Goal: Contribute content: Contribute content

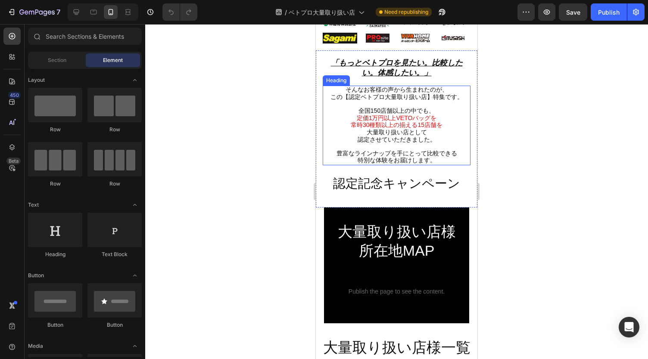
scroll to position [131, 0]
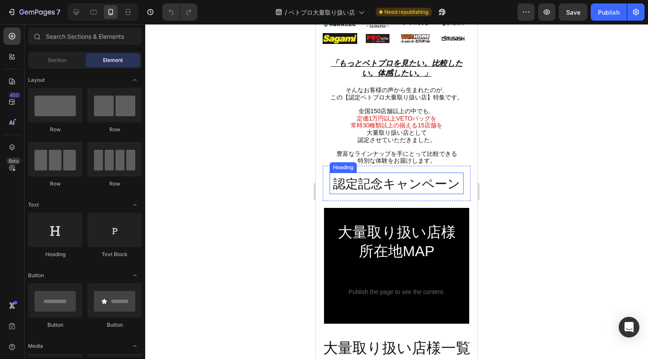
click at [427, 177] on span "認定記念キャンペーン" at bounding box center [396, 184] width 127 height 14
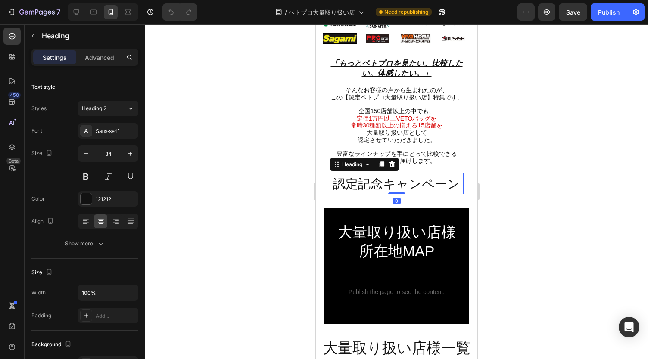
click at [524, 179] on div at bounding box center [396, 191] width 503 height 335
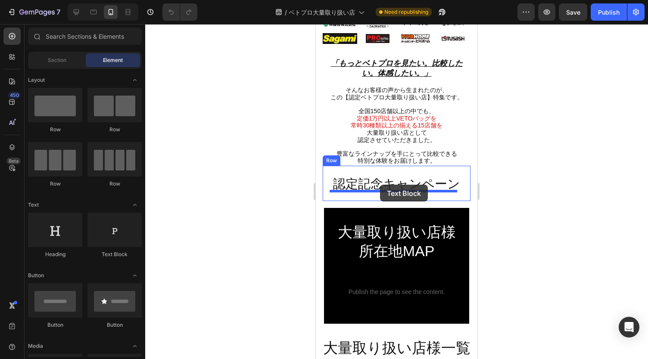
drag, startPoint x: 419, startPoint y: 262, endPoint x: 380, endPoint y: 185, distance: 86.9
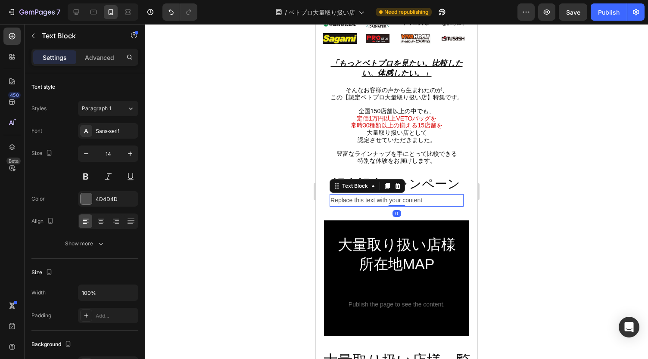
click at [392, 195] on div "Replace this text with your content" at bounding box center [396, 200] width 134 height 12
click at [392, 195] on p "Replace this text with your content" at bounding box center [396, 200] width 132 height 11
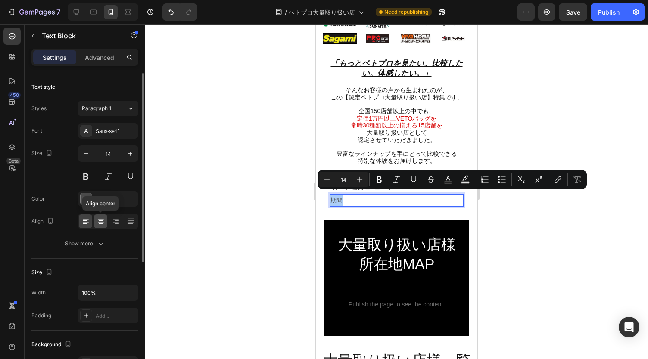
drag, startPoint x: 99, startPoint y: 221, endPoint x: 50, endPoint y: 194, distance: 55.3
click at [99, 221] on icon at bounding box center [100, 221] width 9 height 9
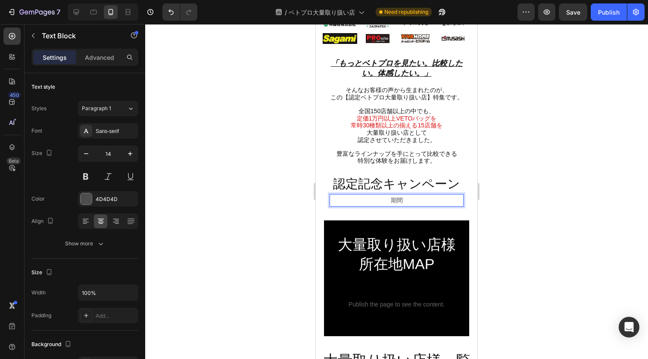
click at [421, 195] on p "期間" at bounding box center [396, 200] width 132 height 11
click at [438, 198] on p "期間：[DATE]~[DATE]" at bounding box center [396, 200] width 132 height 11
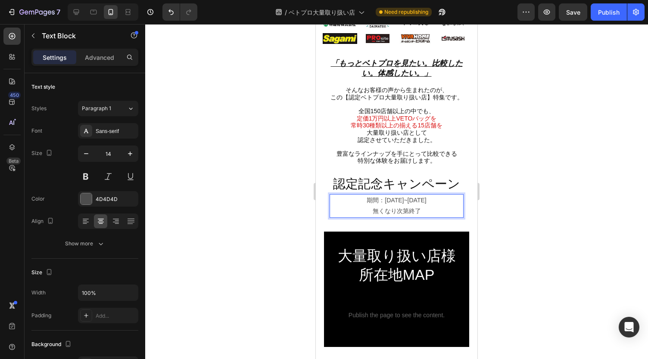
click at [573, 193] on div at bounding box center [396, 191] width 503 height 335
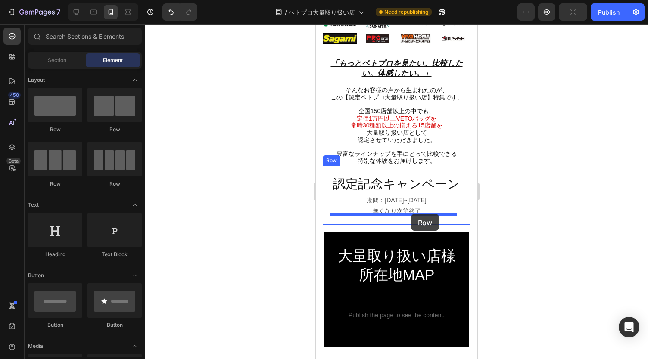
drag, startPoint x: 364, startPoint y: 131, endPoint x: 411, endPoint y: 214, distance: 95.5
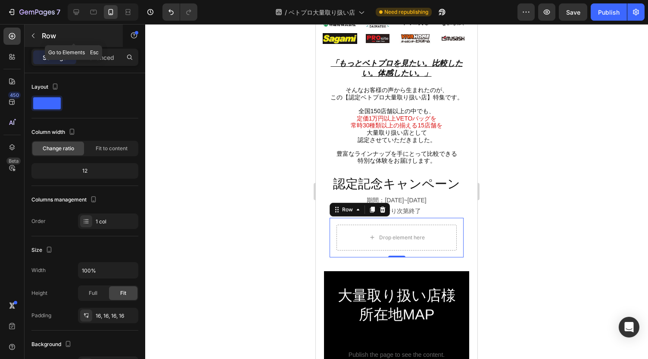
click at [34, 37] on icon "button" at bounding box center [33, 36] width 3 height 5
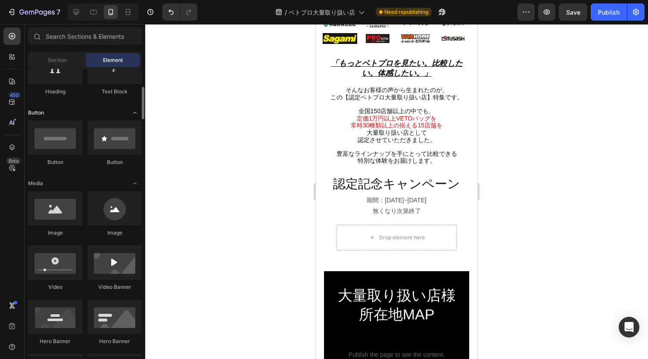
scroll to position [163, 0]
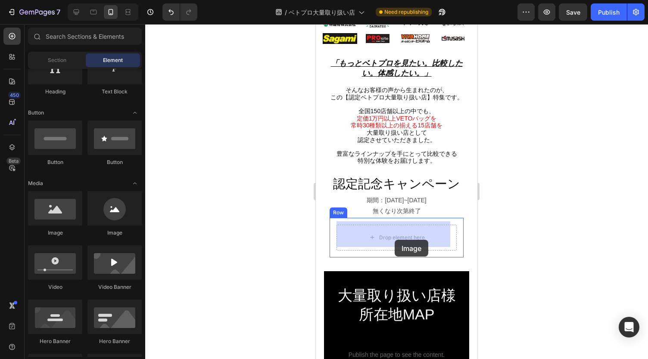
drag, startPoint x: 374, startPoint y: 235, endPoint x: 394, endPoint y: 240, distance: 20.9
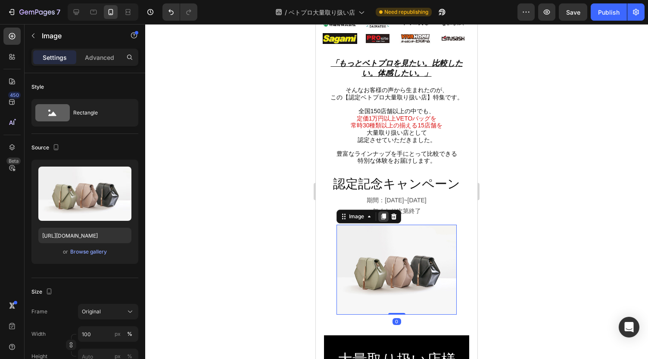
click at [384, 214] on icon at bounding box center [383, 217] width 5 height 6
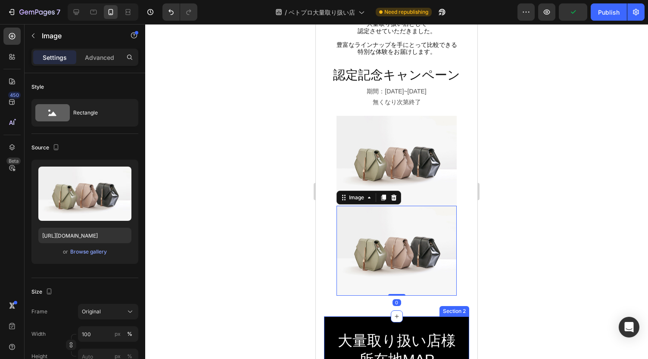
scroll to position [239, 0]
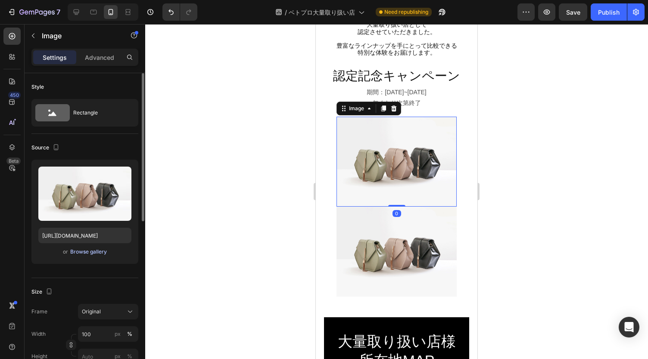
click at [90, 252] on div "Browse gallery" at bounding box center [88, 252] width 37 height 8
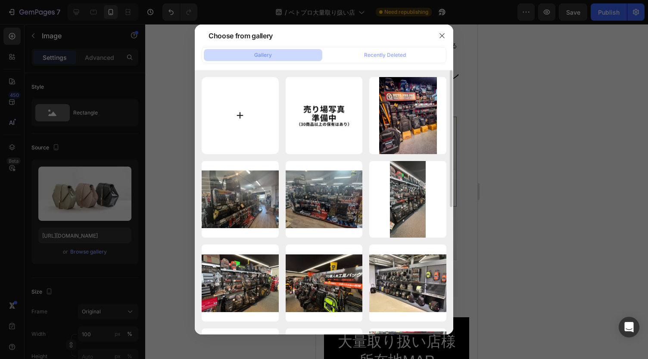
click at [235, 116] on input "file" at bounding box center [240, 115] width 77 height 77
type input "C:\fakepath\Youtubeサムネ (2).jpg"
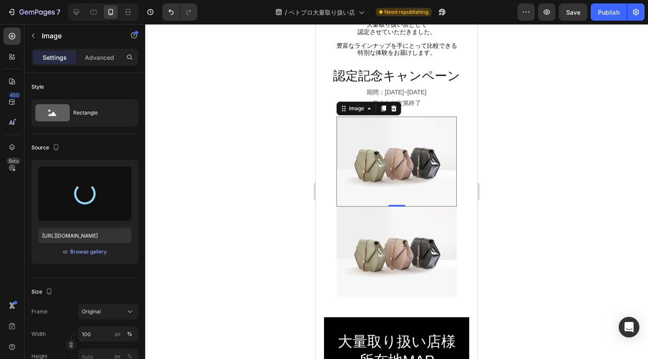
type input "[URL][DOMAIN_NAME]"
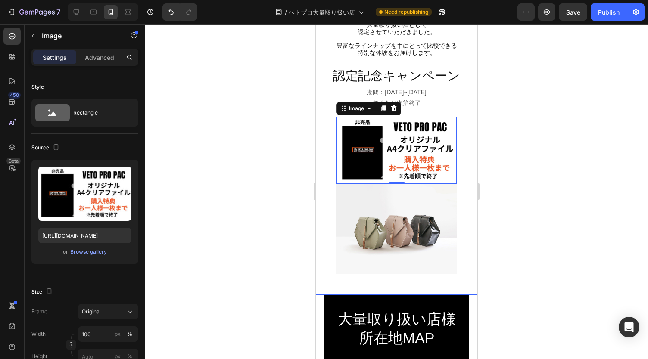
click at [376, 280] on div "「もっとベトプロを見たい。比較したい。体感したい。」 Heading そんなお客様の声から生まれたのが、 この【認定ベトプロ大量取り扱い店】特集です。 全国1…" at bounding box center [397, 119] width 162 height 352
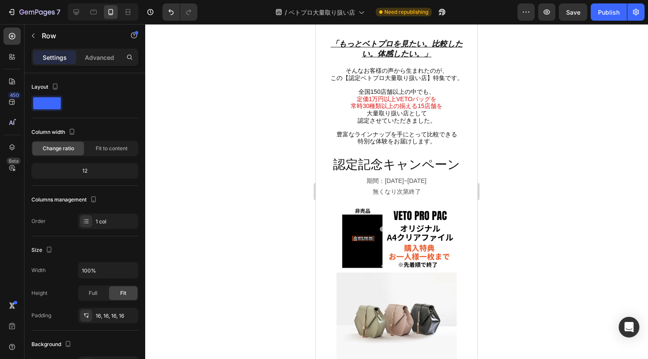
scroll to position [151, 0]
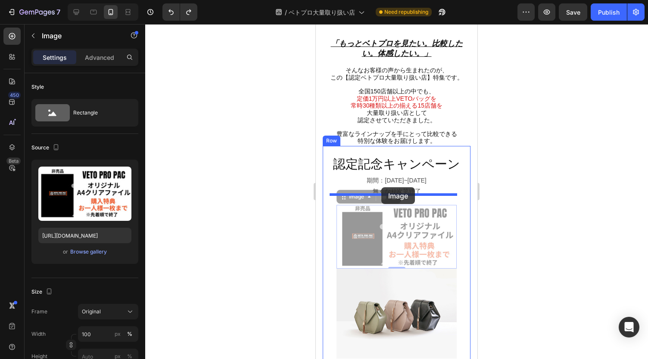
drag, startPoint x: 343, startPoint y: 193, endPoint x: 381, endPoint y: 187, distance: 38.2
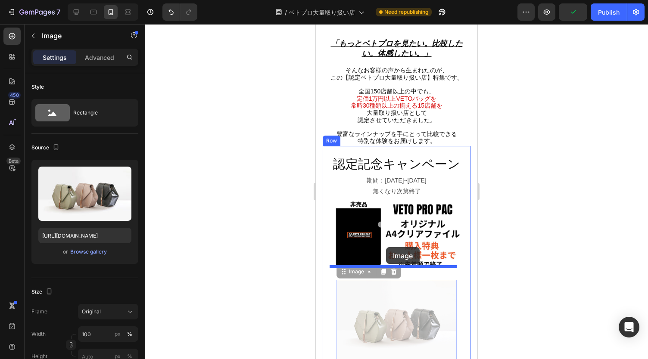
drag, startPoint x: 343, startPoint y: 264, endPoint x: 386, endPoint y: 247, distance: 46.2
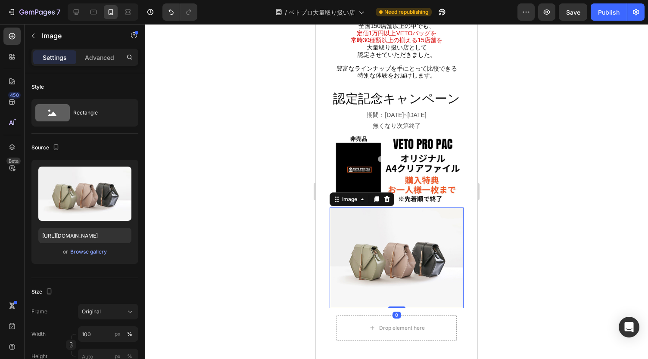
scroll to position [218, 0]
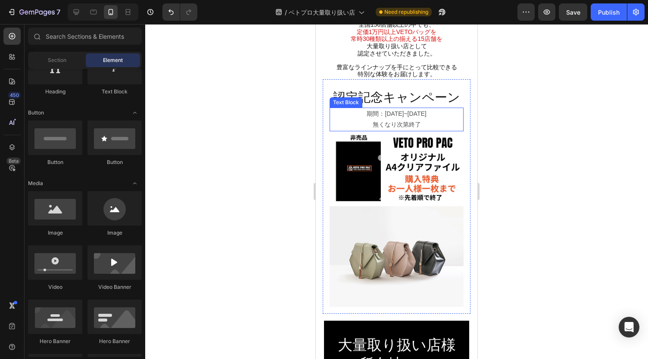
click at [416, 109] on p "期間：[DATE]~[DATE] 無くなり次第終了" at bounding box center [396, 120] width 132 height 22
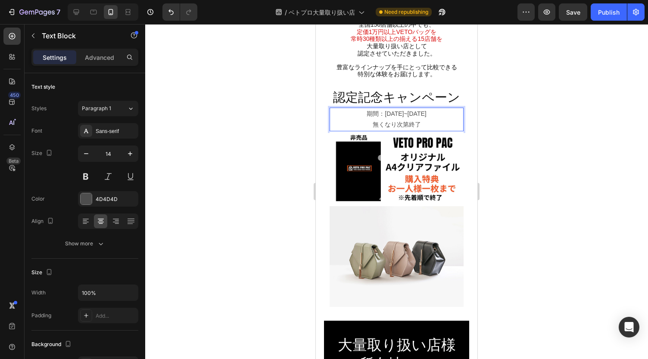
click at [423, 118] on p "期間：[DATE]~[DATE] 無くなり次第終了" at bounding box center [396, 120] width 132 height 22
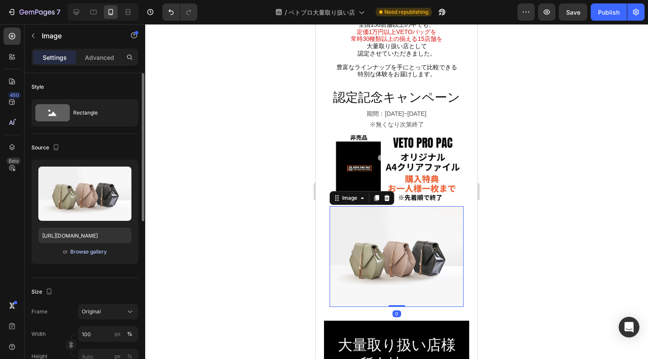
click at [93, 254] on div "Browse gallery" at bounding box center [88, 252] width 37 height 8
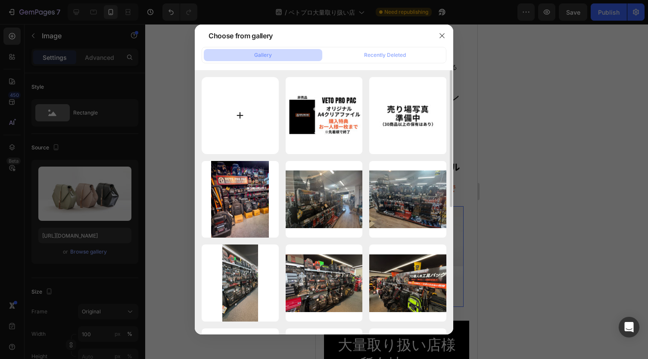
click at [239, 115] on input "file" at bounding box center [240, 115] width 77 height 77
type input "C:\fakepath\Youtubeサムネ (3).jpg"
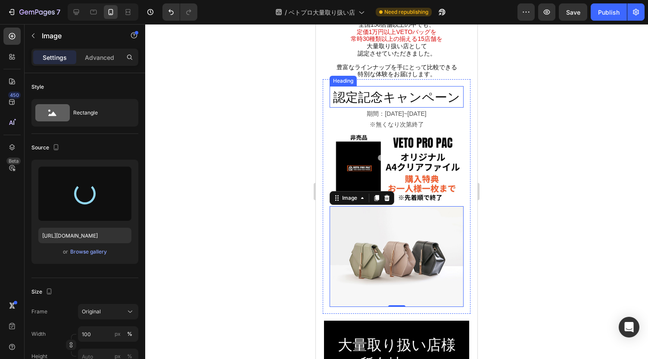
type input "[URL][DOMAIN_NAME]"
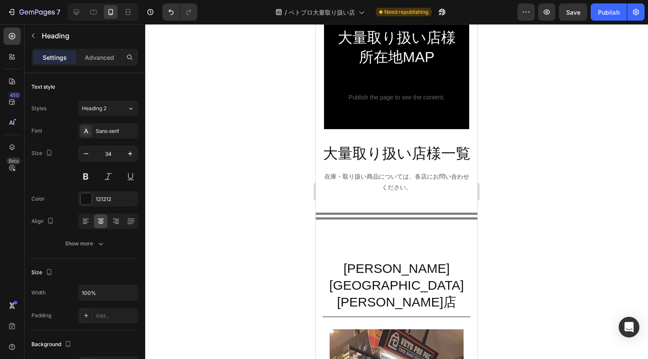
scroll to position [490, 0]
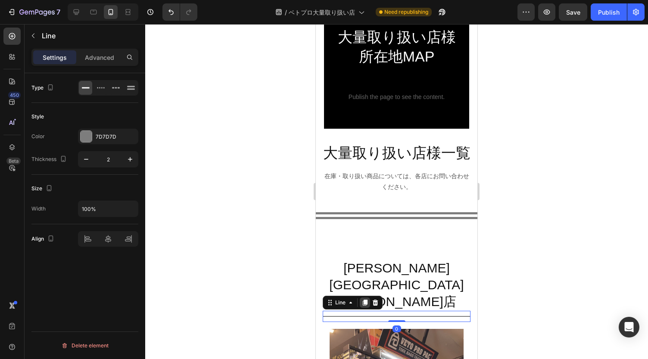
click at [363, 299] on icon at bounding box center [364, 302] width 7 height 7
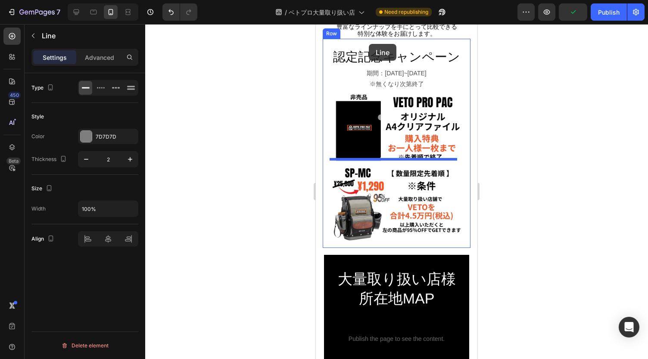
scroll to position [233, 0]
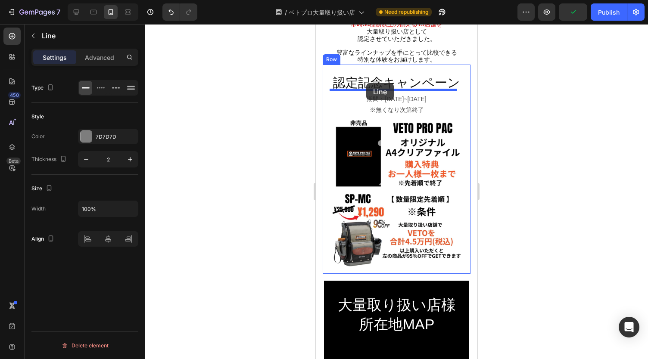
drag, startPoint x: 332, startPoint y: 281, endPoint x: 366, endPoint y: 83, distance: 200.7
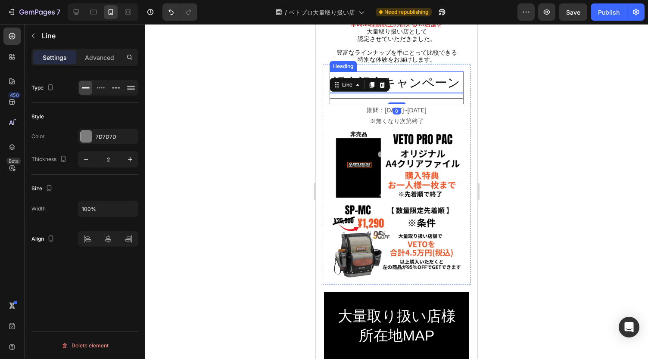
click at [438, 78] on span "認定記念キャンペーン" at bounding box center [396, 83] width 127 height 14
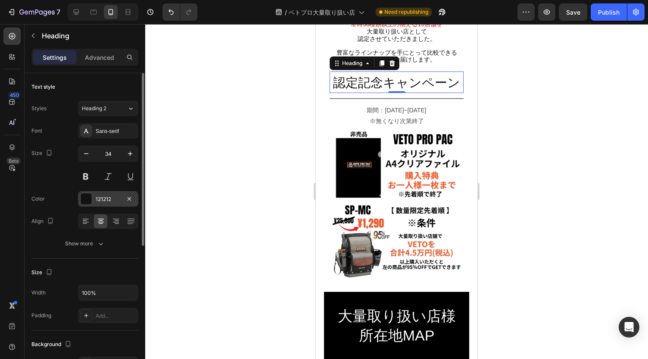
click at [100, 200] on div "121212" at bounding box center [108, 200] width 25 height 8
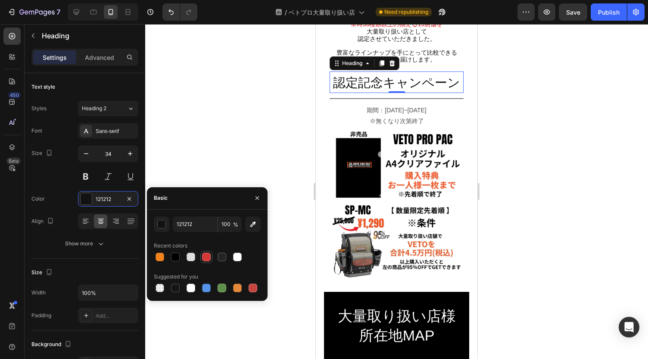
click at [205, 257] on div at bounding box center [206, 257] width 9 height 9
type input "D63837"
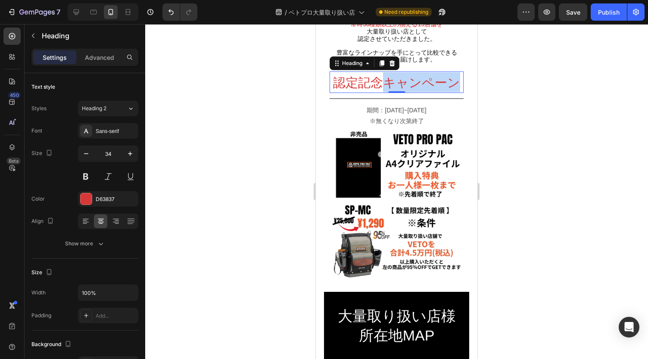
click at [401, 83] on span "認定記念キャンペーン" at bounding box center [396, 83] width 127 height 14
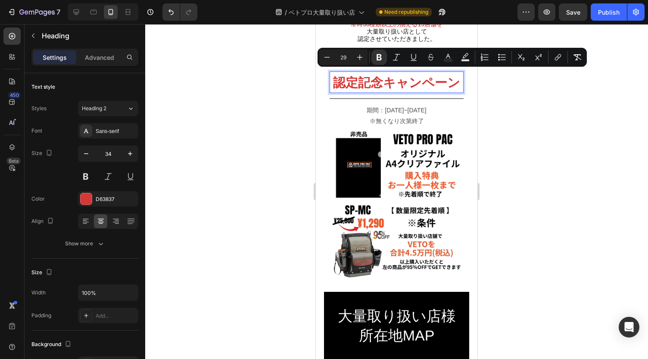
click at [569, 124] on div at bounding box center [396, 191] width 503 height 335
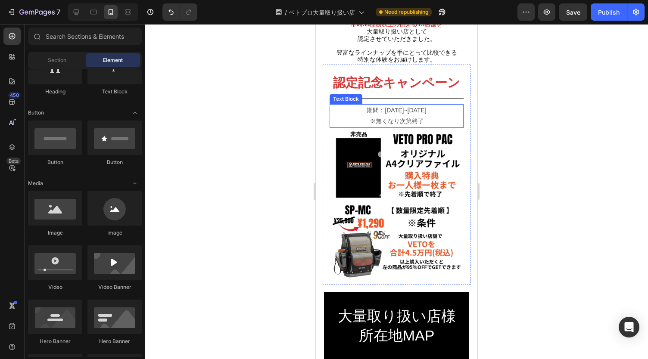
click at [425, 113] on p "期間：[DATE]~[DATE] ※無くなり次第終了" at bounding box center [396, 116] width 132 height 22
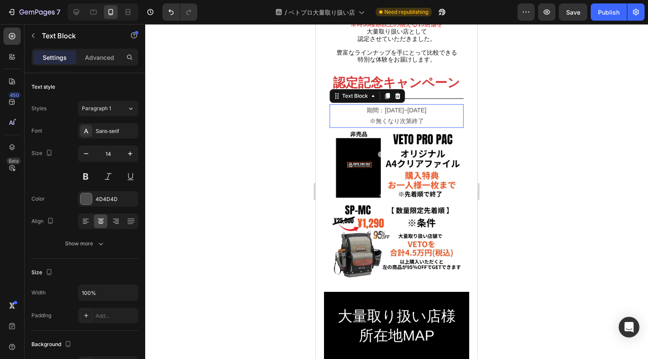
click at [425, 113] on p "期間：[DATE]~[DATE] ※無くなり次第終了" at bounding box center [396, 116] width 132 height 22
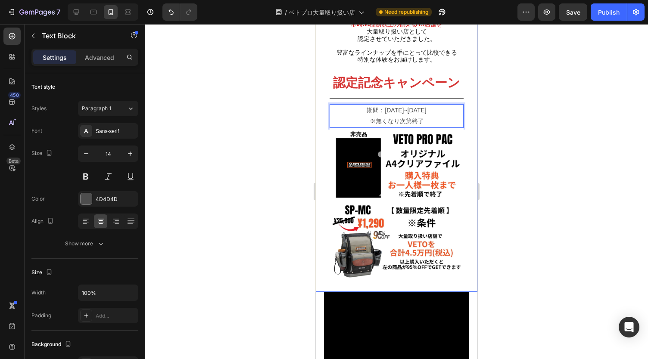
scroll to position [134, 0]
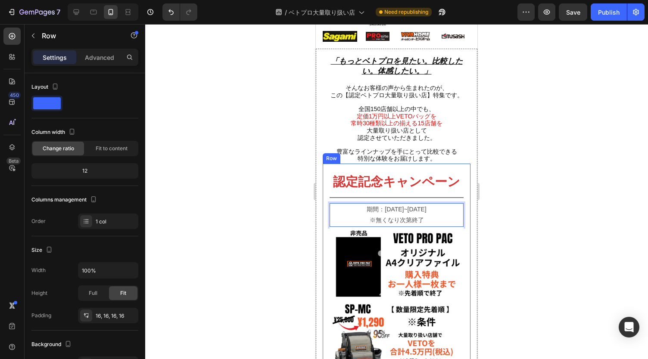
click at [391, 164] on div "⁠⁠⁠⁠⁠⁠⁠ 認定記念キャンペーン Heading Title Line 期間：[DATE]~[DATE] ※無くなり次第終了 Text Block 0 I…" at bounding box center [397, 274] width 148 height 221
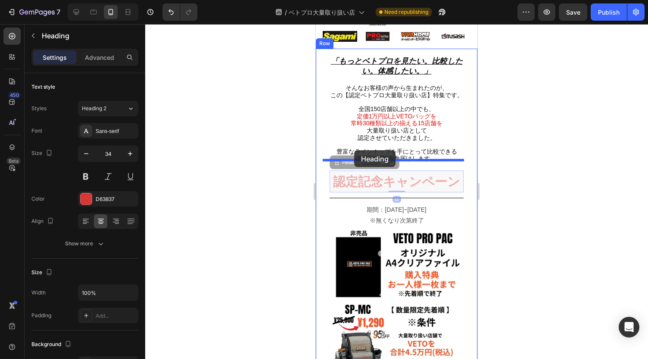
drag, startPoint x: 333, startPoint y: 156, endPoint x: 354, endPoint y: 150, distance: 21.4
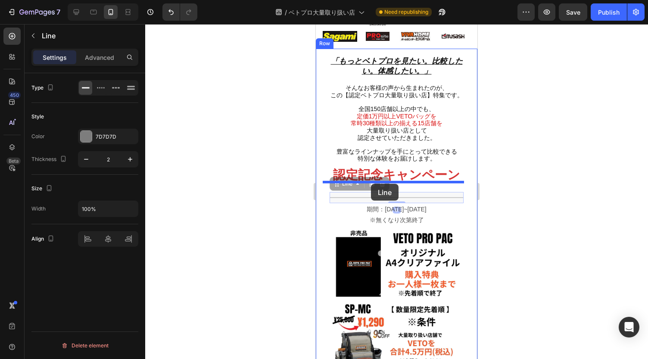
drag, startPoint x: 334, startPoint y: 181, endPoint x: 371, endPoint y: 184, distance: 36.7
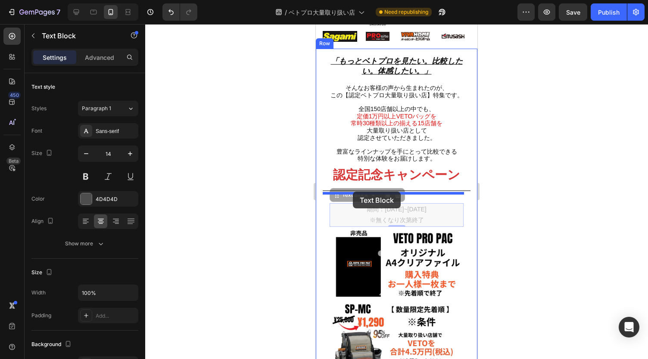
drag, startPoint x: 337, startPoint y: 191, endPoint x: 353, endPoint y: 192, distance: 16.0
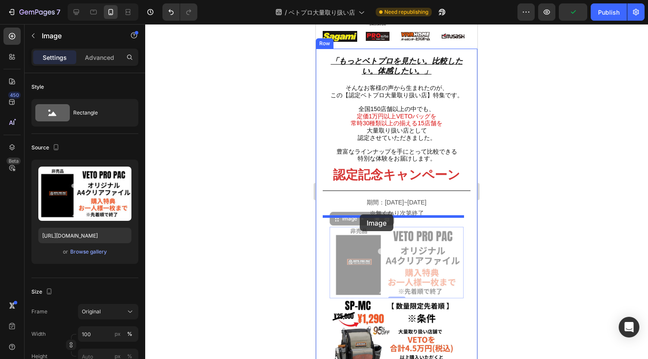
drag, startPoint x: 336, startPoint y: 215, endPoint x: 360, endPoint y: 214, distance: 23.7
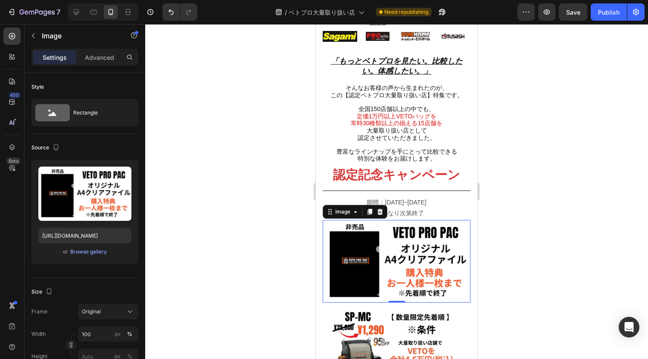
scroll to position [202, 0]
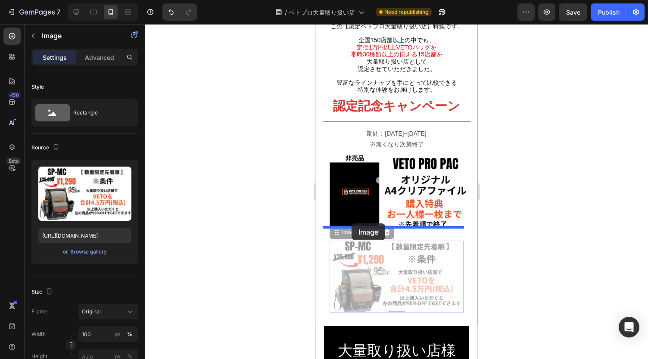
drag, startPoint x: 336, startPoint y: 223, endPoint x: 351, endPoint y: 224, distance: 15.5
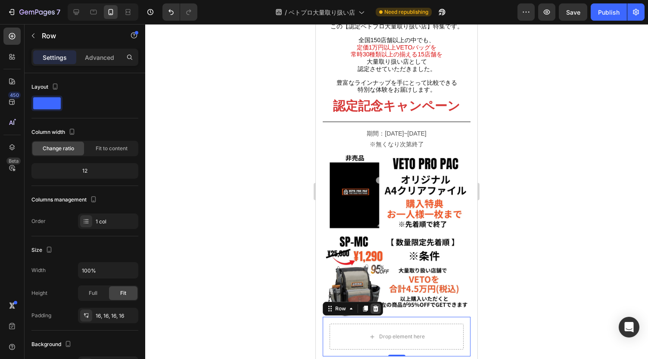
click at [376, 305] on icon at bounding box center [375, 308] width 7 height 7
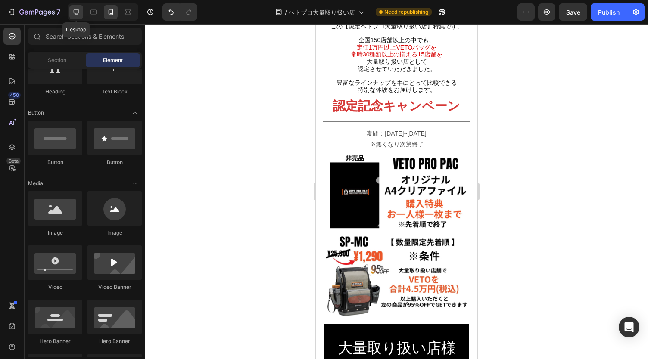
click at [74, 14] on icon at bounding box center [76, 12] width 9 height 9
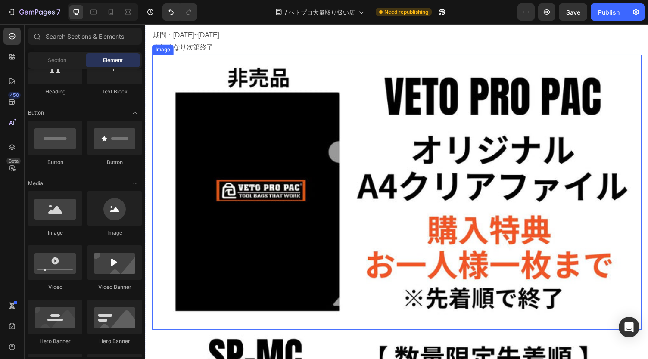
scroll to position [359, 0]
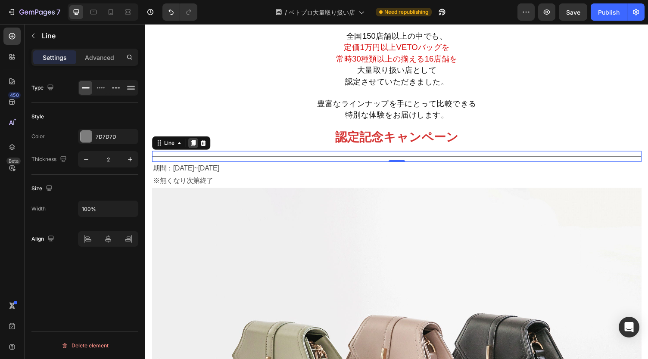
click at [192, 149] on icon at bounding box center [194, 146] width 5 height 6
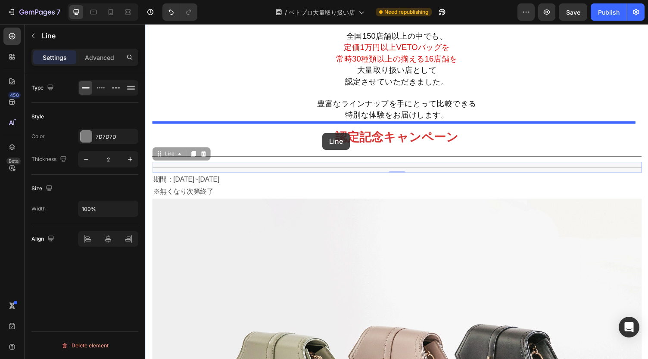
drag, startPoint x: 159, startPoint y: 160, endPoint x: 327, endPoint y: 136, distance: 169.6
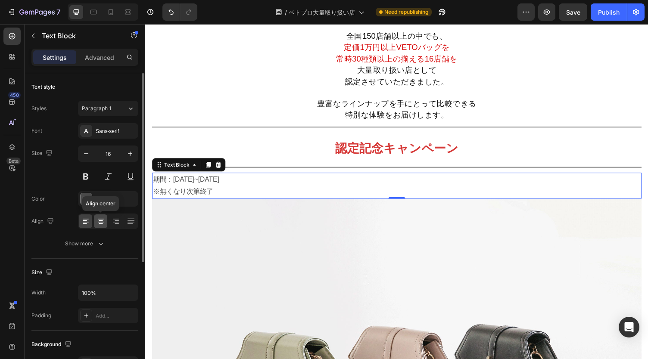
drag, startPoint x: 103, startPoint y: 222, endPoint x: 146, endPoint y: 230, distance: 44.3
click at [103, 222] on icon at bounding box center [101, 222] width 6 height 1
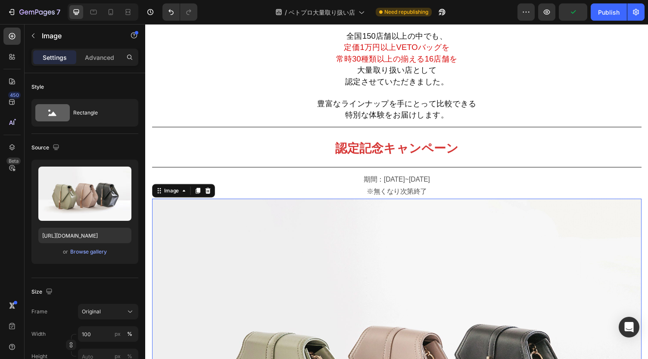
click at [108, 19] on div at bounding box center [103, 11] width 71 height 17
click at [109, 11] on icon at bounding box center [110, 12] width 9 height 9
type input "[URL][DOMAIN_NAME]"
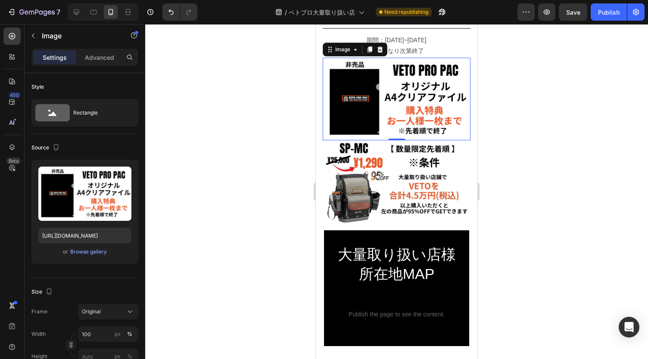
scroll to position [266, 0]
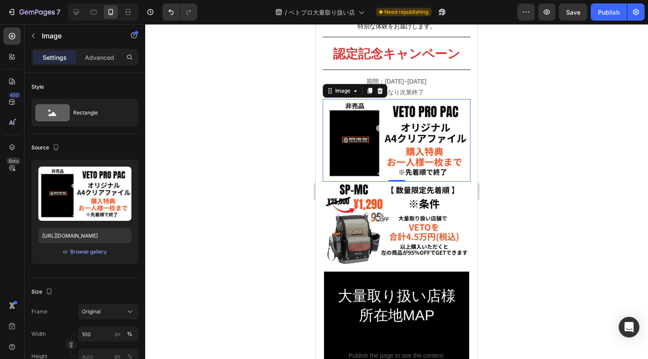
click at [520, 138] on div at bounding box center [396, 191] width 503 height 335
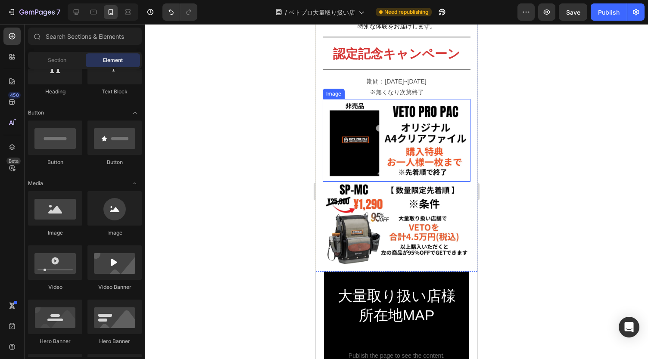
click at [382, 128] on img at bounding box center [397, 140] width 148 height 83
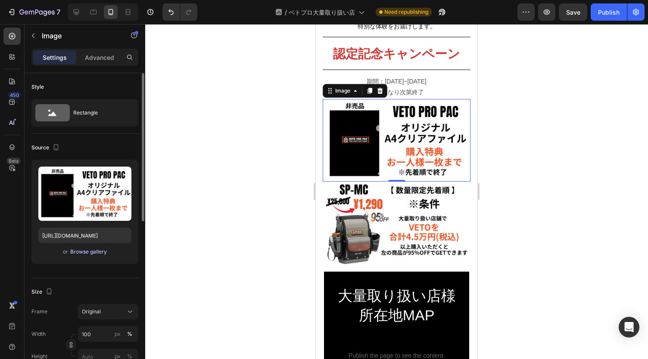
click at [90, 251] on div "Browse gallery" at bounding box center [88, 252] width 37 height 8
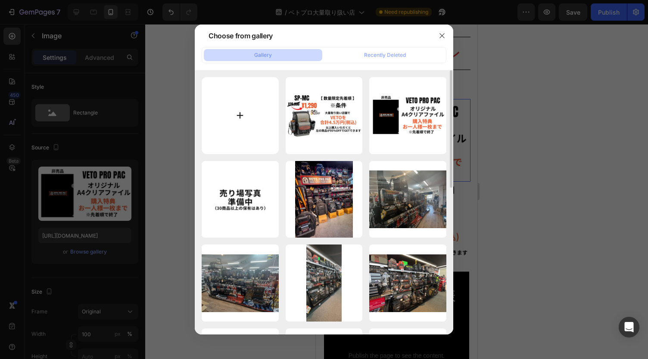
click at [236, 123] on input "file" at bounding box center [240, 115] width 77 height 77
type input "C:\fakepath\Youtubeサムネ (6).jpg"
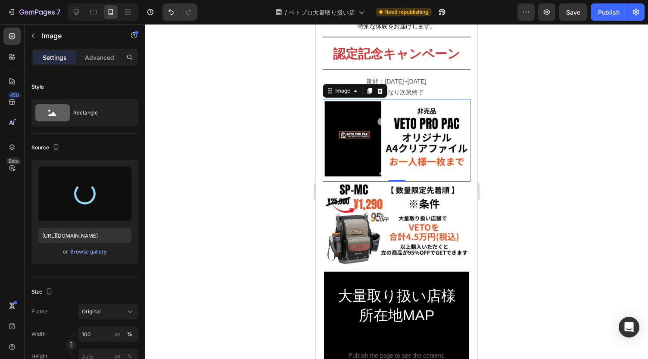
type input "[URL][DOMAIN_NAME]"
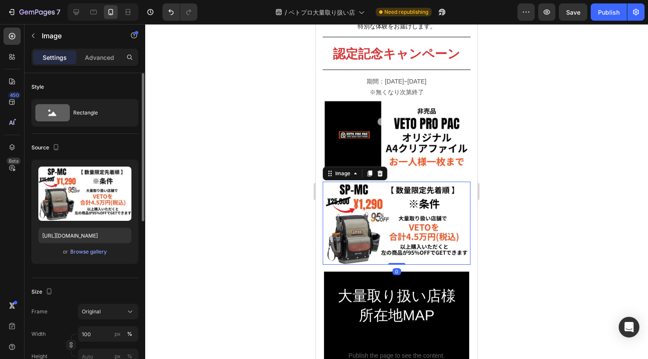
click at [88, 256] on div "or Browse gallery" at bounding box center [84, 252] width 93 height 10
click at [95, 253] on div "Browse gallery" at bounding box center [88, 252] width 37 height 8
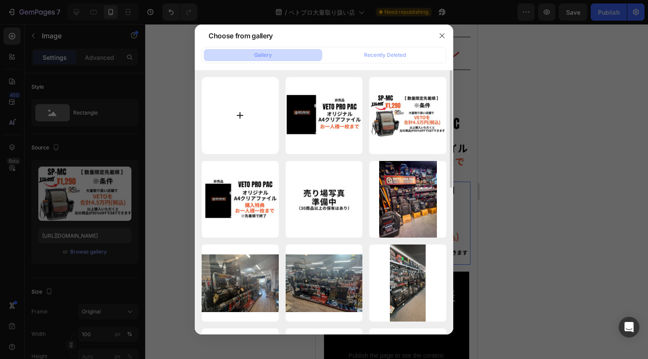
click at [244, 122] on input "file" at bounding box center [240, 115] width 77 height 77
type input "C:\fakepath\Youtubeサムネ (7).jpg"
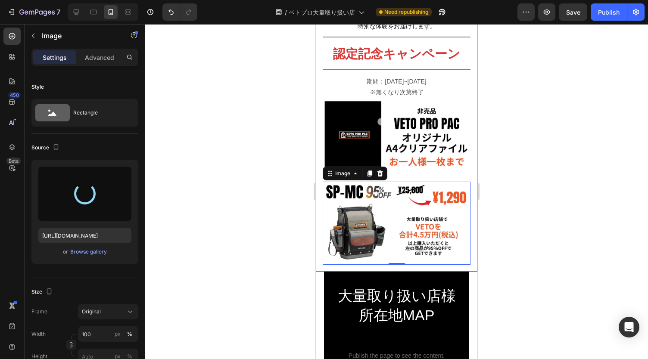
type input "[URL][DOMAIN_NAME]"
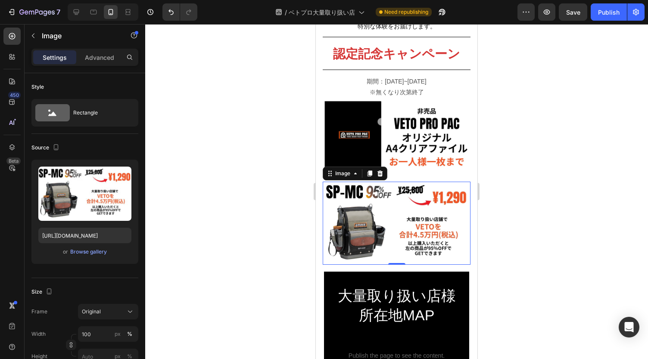
click at [569, 159] on div at bounding box center [396, 191] width 503 height 335
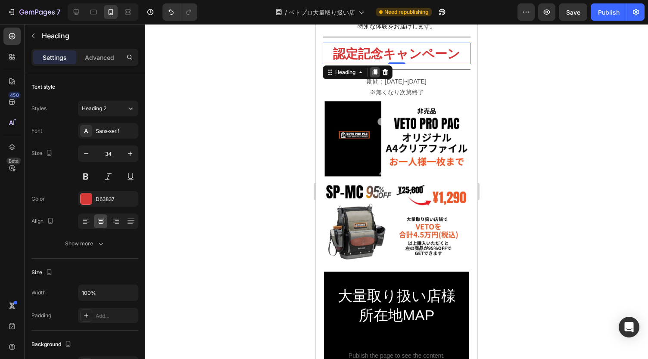
click at [373, 69] on icon at bounding box center [374, 72] width 7 height 7
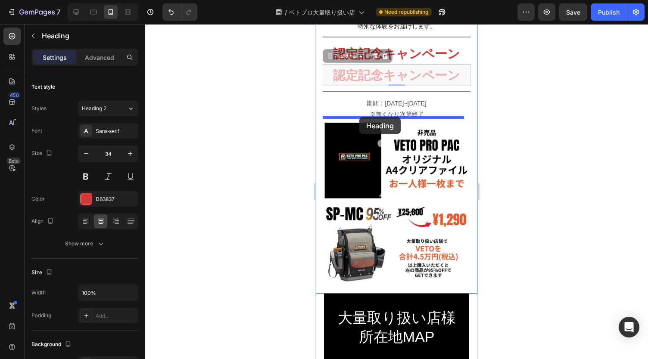
drag, startPoint x: 329, startPoint y: 55, endPoint x: 359, endPoint y: 117, distance: 69.5
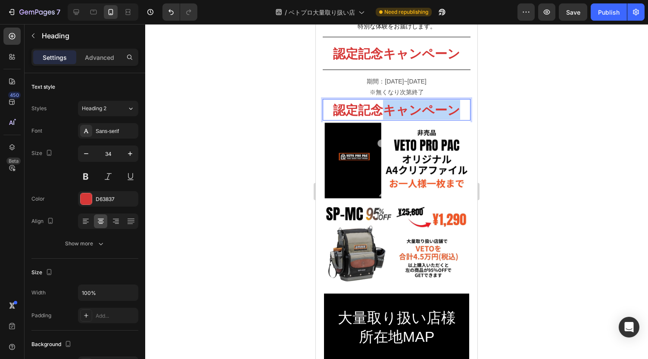
click at [409, 112] on strong "認定記念キャンペーン" at bounding box center [396, 110] width 127 height 14
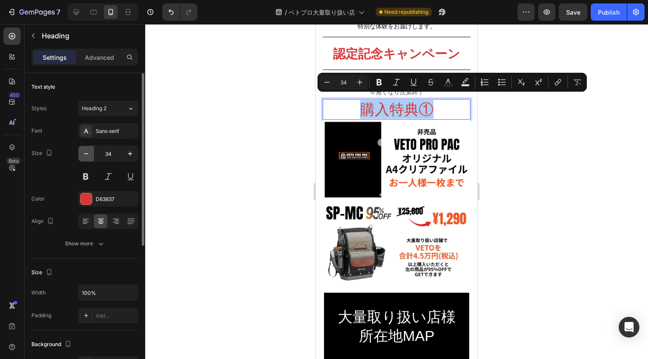
click at [88, 157] on icon "button" at bounding box center [86, 153] width 9 height 9
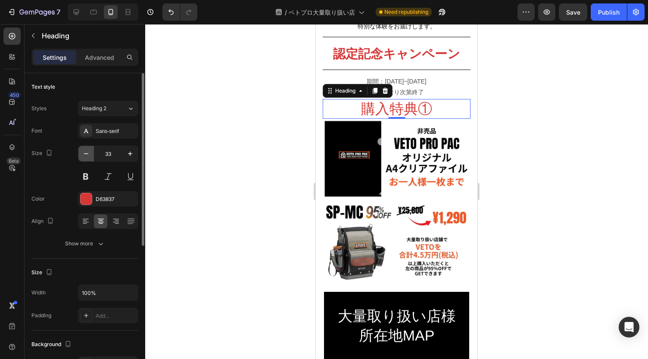
click at [88, 157] on icon "button" at bounding box center [86, 153] width 9 height 9
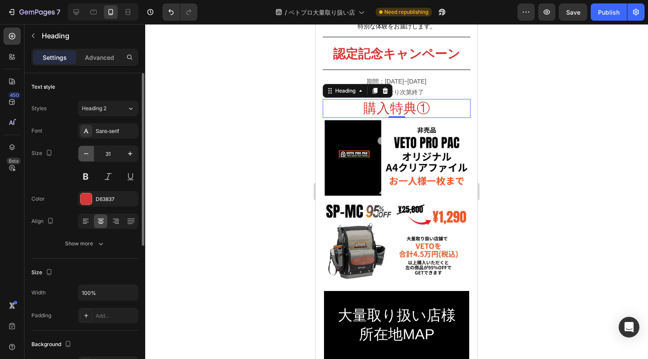
click at [88, 157] on icon "button" at bounding box center [86, 153] width 9 height 9
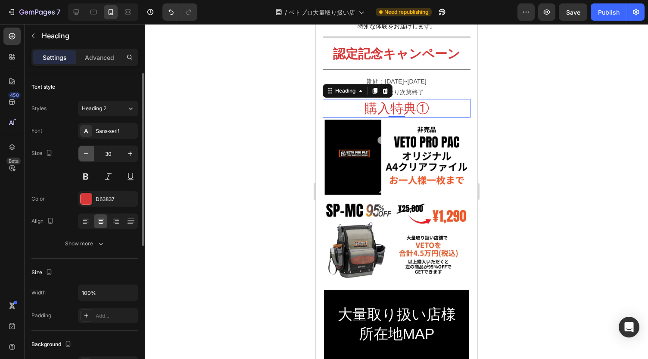
click at [88, 157] on icon "button" at bounding box center [86, 153] width 9 height 9
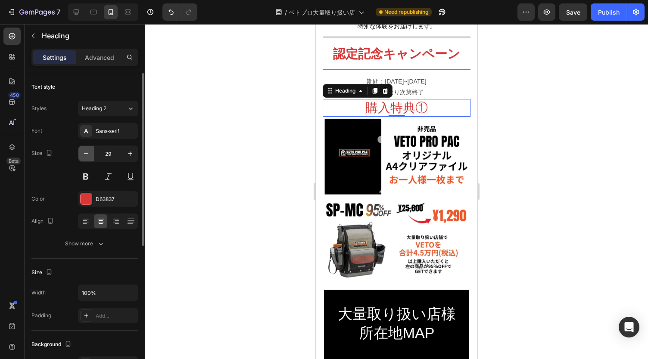
click at [88, 157] on icon "button" at bounding box center [86, 153] width 9 height 9
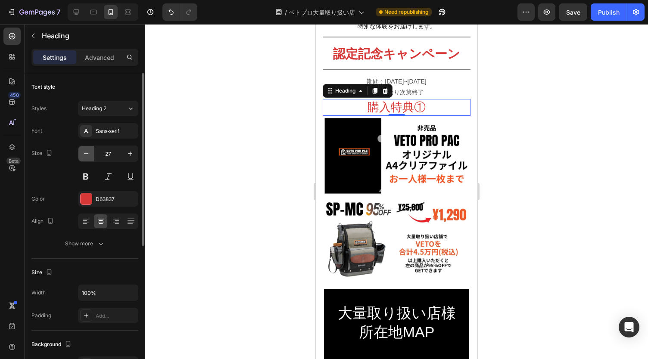
click at [88, 157] on icon "button" at bounding box center [86, 153] width 9 height 9
type input "26"
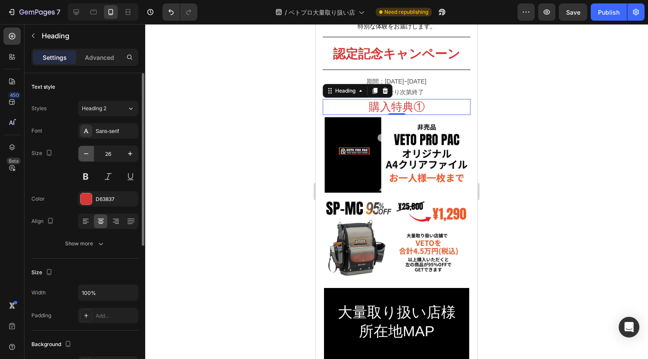
type input "25"
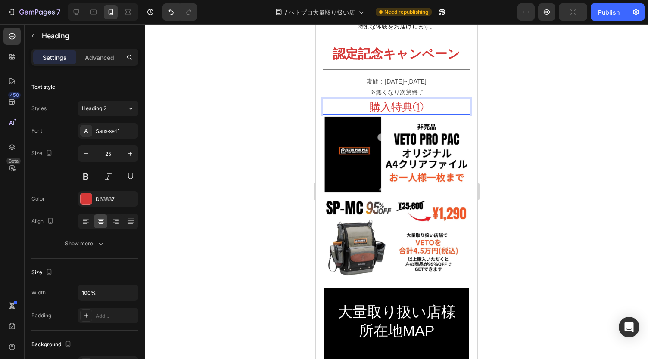
click at [420, 108] on p "購入特典①" at bounding box center [396, 107] width 146 height 14
click at [526, 142] on div at bounding box center [396, 191] width 503 height 335
click at [373, 87] on icon at bounding box center [374, 90] width 7 height 7
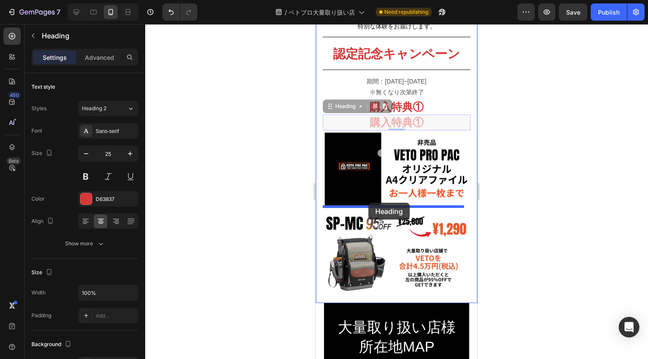
drag, startPoint x: 330, startPoint y: 102, endPoint x: 368, endPoint y: 203, distance: 107.4
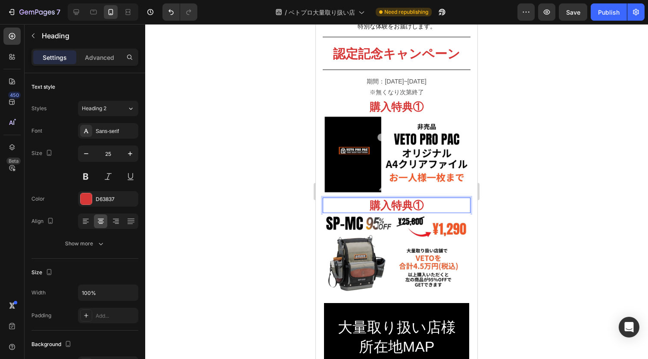
click at [414, 199] on strong "購入特典①" at bounding box center [397, 205] width 54 height 12
click at [610, 189] on div at bounding box center [396, 191] width 503 height 335
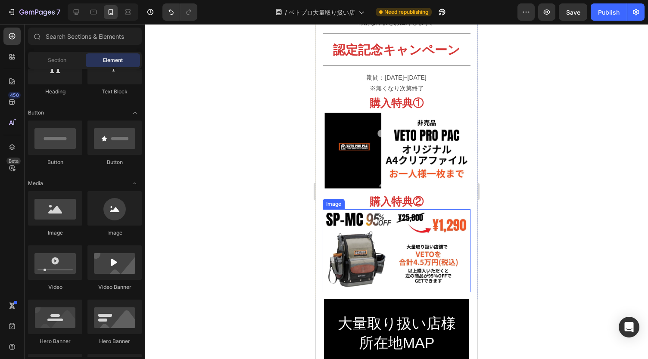
scroll to position [270, 0]
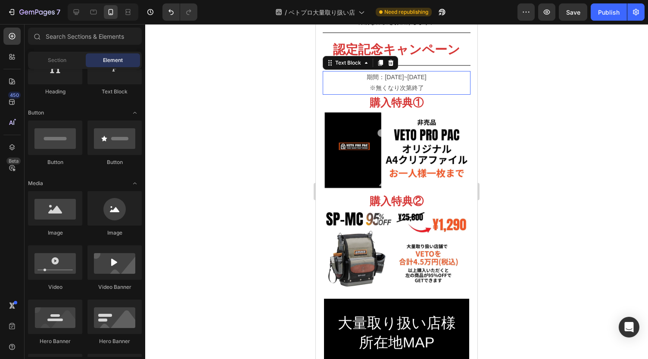
click at [403, 78] on p "期間：[DATE]~[DATE] ※無くなり次第終了" at bounding box center [396, 83] width 146 height 22
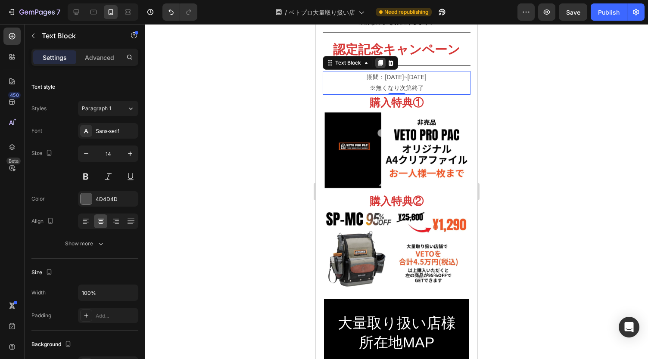
click at [382, 62] on icon at bounding box center [380, 62] width 7 height 7
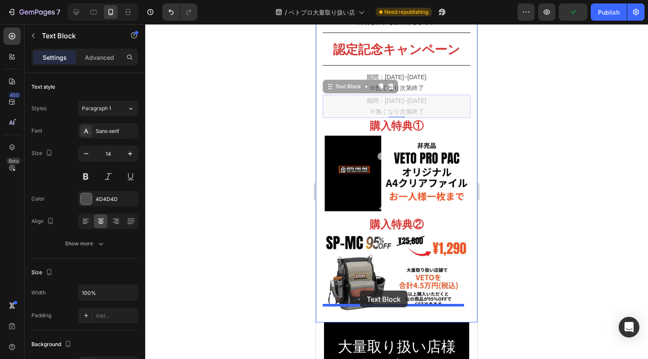
drag, startPoint x: 329, startPoint y: 82, endPoint x: 360, endPoint y: 291, distance: 211.0
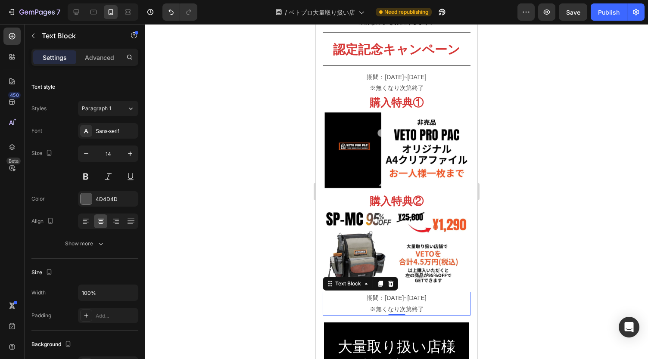
click at [399, 293] on p "期間：[DATE]~[DATE] ※無くなり次第終了" at bounding box center [396, 304] width 146 height 22
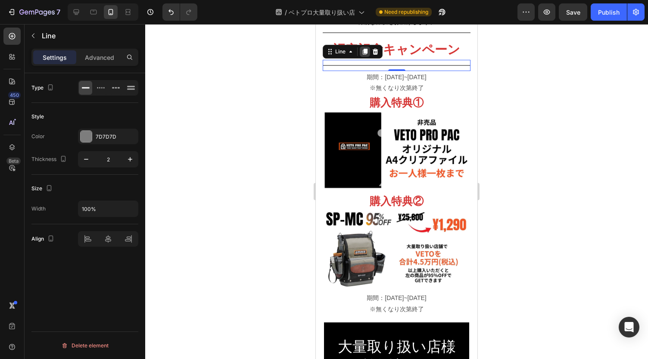
click at [363, 50] on icon at bounding box center [365, 52] width 5 height 6
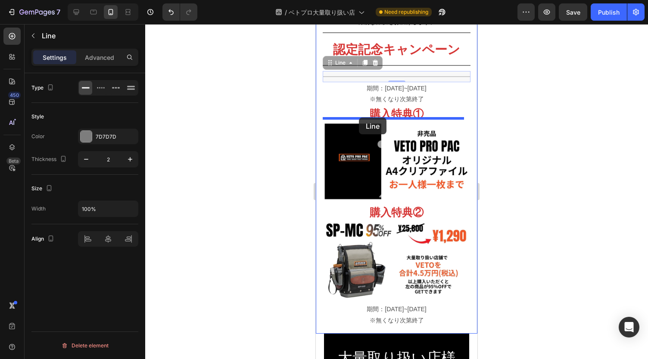
drag, startPoint x: 330, startPoint y: 58, endPoint x: 359, endPoint y: 118, distance: 66.1
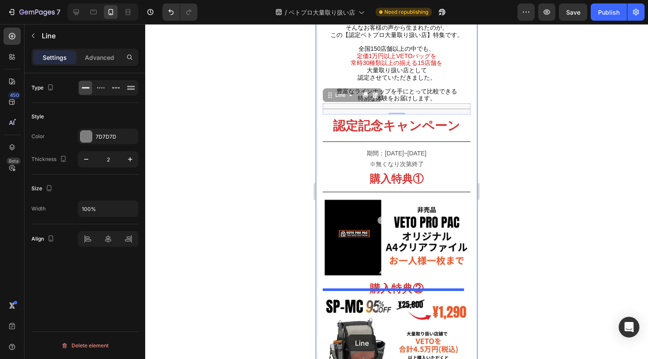
scroll to position [219, 0]
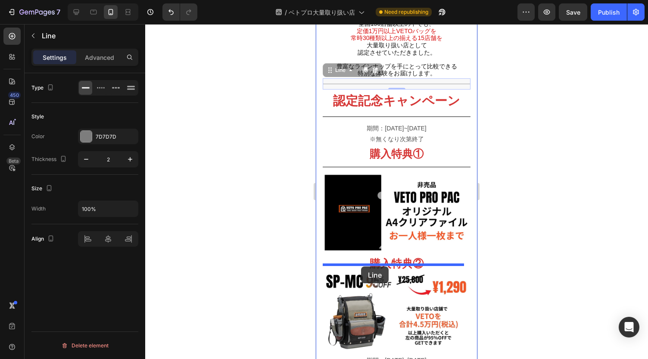
drag, startPoint x: 327, startPoint y: 150, endPoint x: 361, endPoint y: 267, distance: 121.2
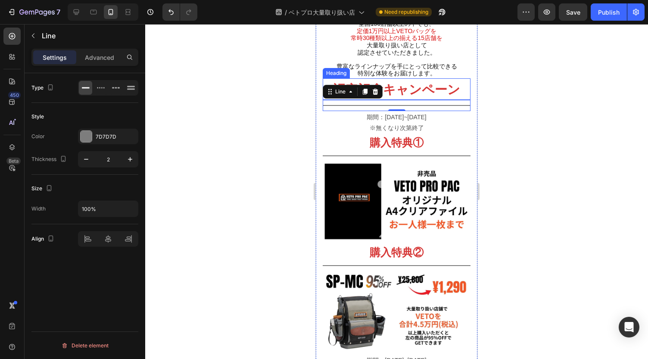
scroll to position [196, 0]
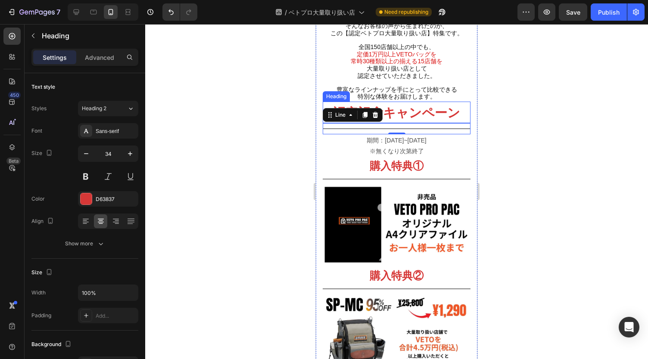
click at [456, 107] on h2 "認定記念キャンペーン" at bounding box center [397, 113] width 148 height 22
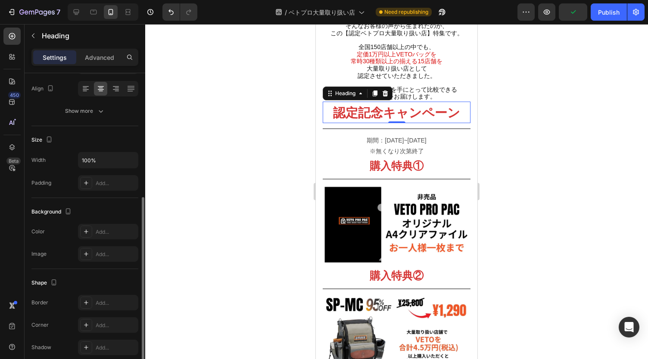
scroll to position [166, 0]
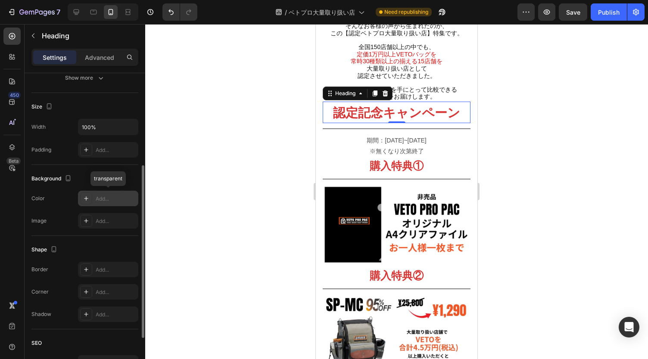
click at [117, 199] on div "Add..." at bounding box center [116, 199] width 40 height 8
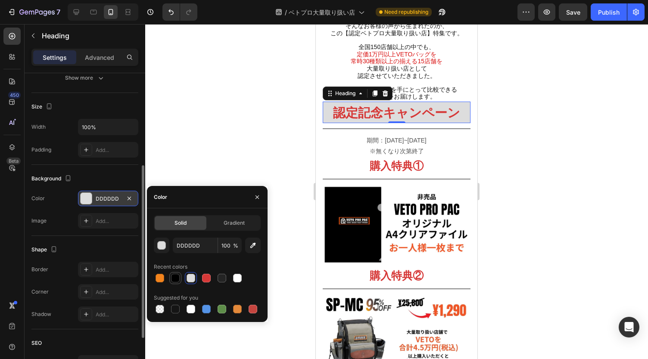
click at [177, 277] on div at bounding box center [175, 278] width 9 height 9
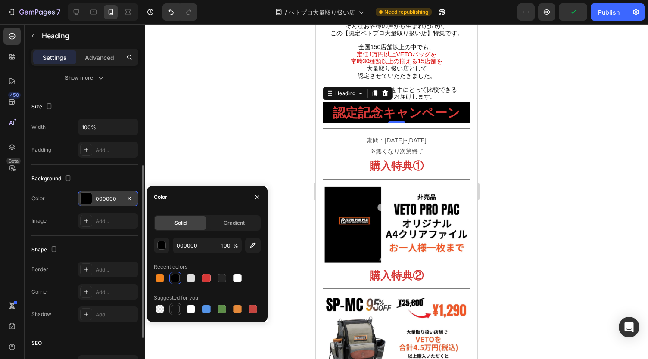
click at [177, 311] on div at bounding box center [175, 309] width 9 height 9
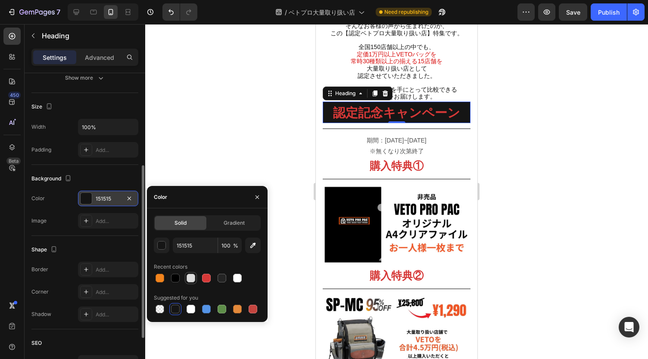
click at [189, 279] on div at bounding box center [190, 278] width 9 height 9
type input "DDDDDD"
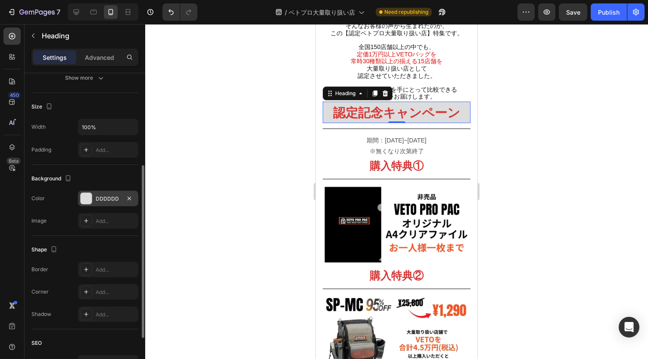
click at [565, 224] on div at bounding box center [396, 191] width 503 height 335
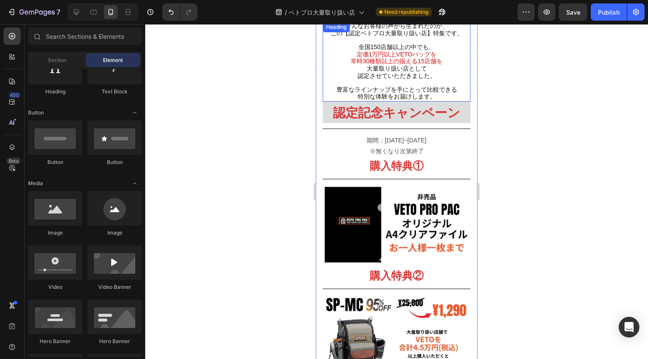
click at [441, 90] on span "豊富なラインナップを手にとって比較できる" at bounding box center [396, 89] width 121 height 7
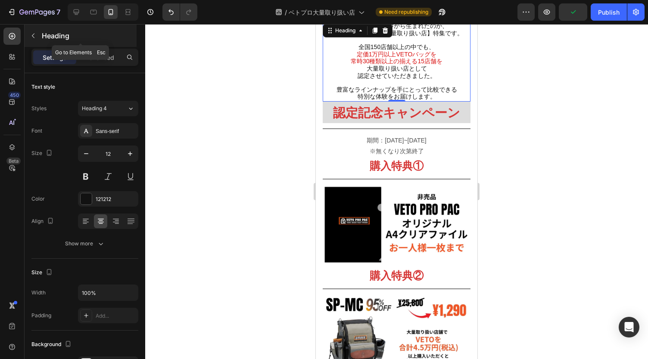
click at [31, 34] on icon "button" at bounding box center [33, 35] width 7 height 7
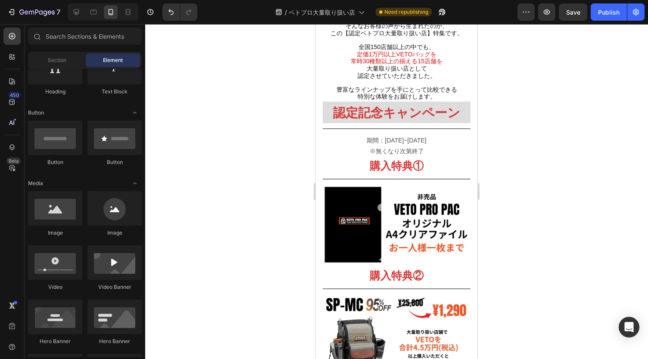
scroll to position [0, 0]
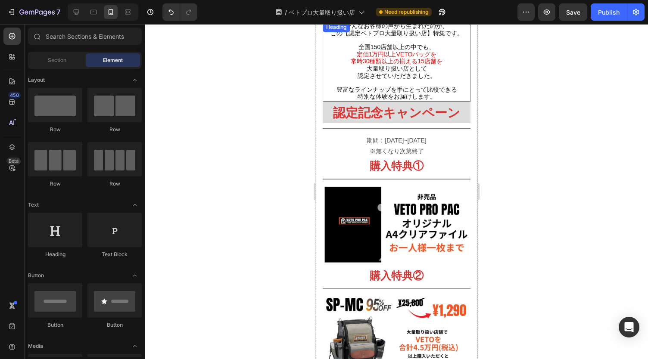
click at [427, 88] on span "豊富なラインナップを手にとって比較できる" at bounding box center [396, 89] width 121 height 7
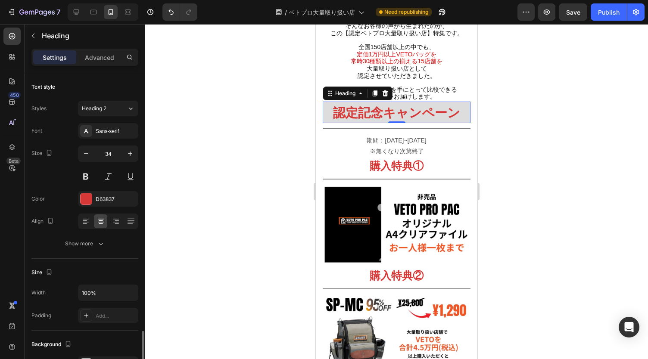
scroll to position [166, 0]
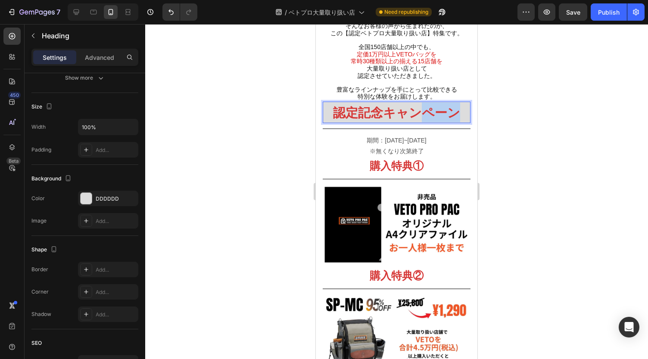
drag, startPoint x: 417, startPoint y: 109, endPoint x: 489, endPoint y: 134, distance: 75.7
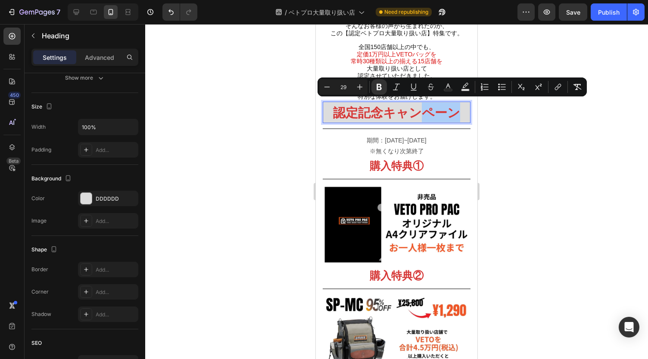
click at [489, 134] on div at bounding box center [396, 191] width 503 height 335
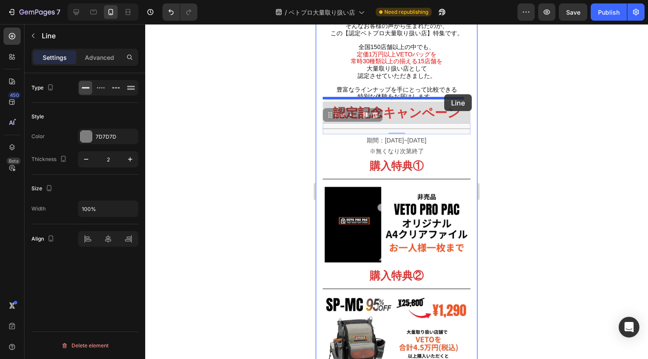
drag, startPoint x: 444, startPoint y: 120, endPoint x: 444, endPoint y: 94, distance: 25.8
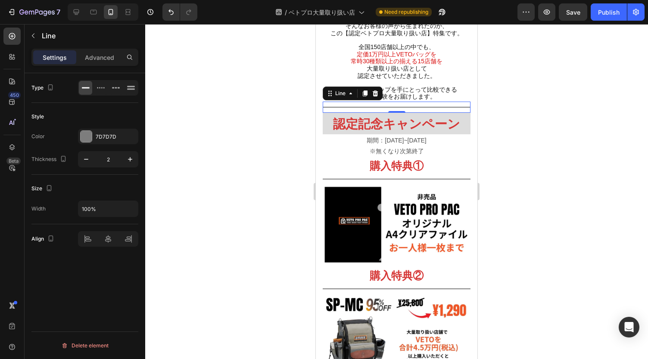
click at [534, 155] on div at bounding box center [396, 191] width 503 height 335
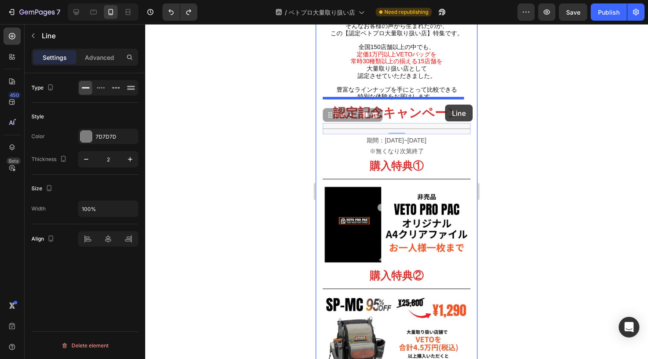
drag, startPoint x: 444, startPoint y: 124, endPoint x: 445, endPoint y: 105, distance: 19.8
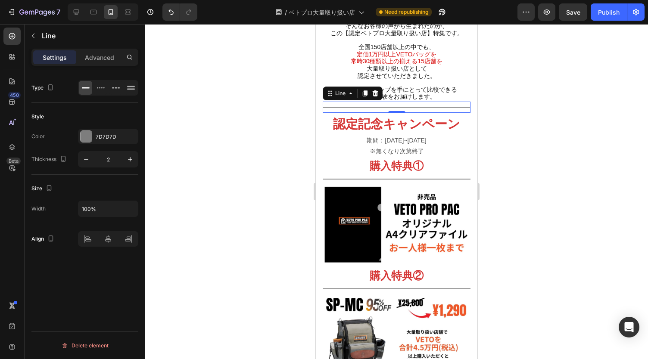
click at [574, 162] on div at bounding box center [396, 191] width 503 height 335
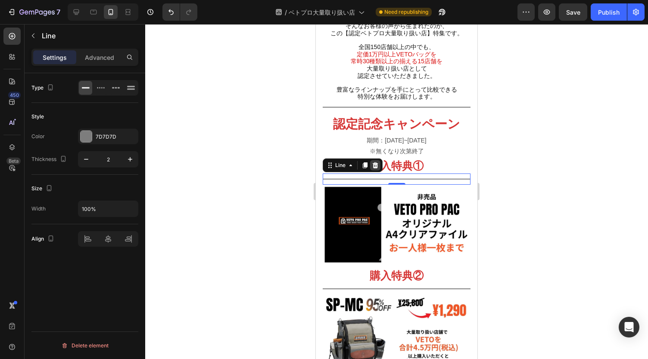
click at [373, 162] on icon at bounding box center [376, 165] width 6 height 6
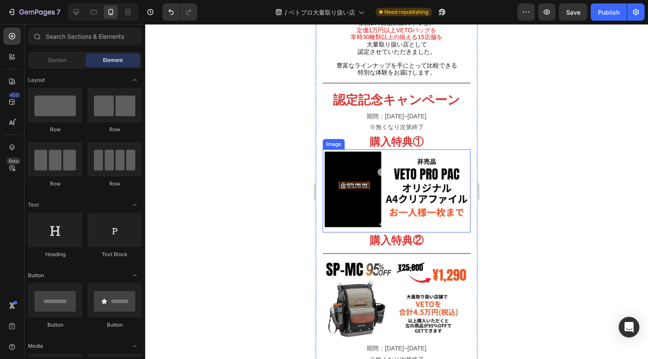
scroll to position [220, 0]
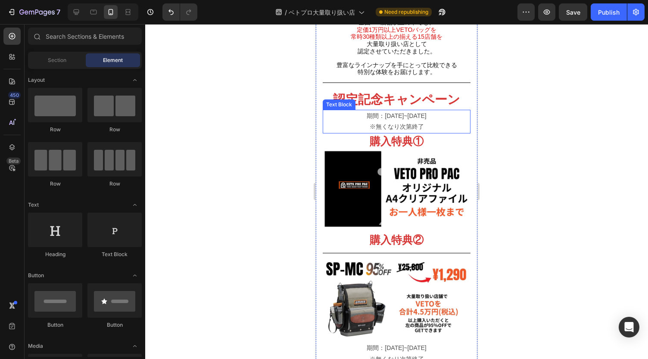
click at [420, 124] on p "期間：[DATE]~[DATE] ※無くなり次第終了" at bounding box center [396, 122] width 146 height 22
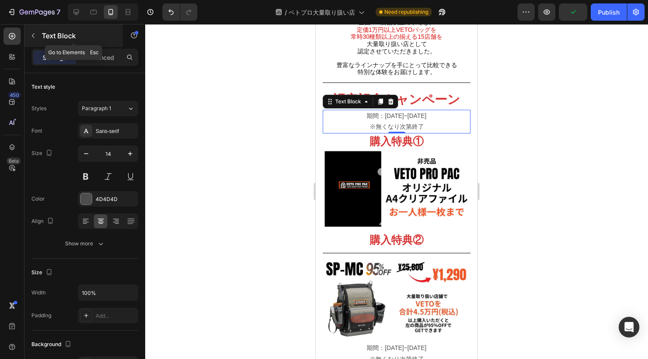
click at [38, 40] on button "button" at bounding box center [33, 36] width 14 height 14
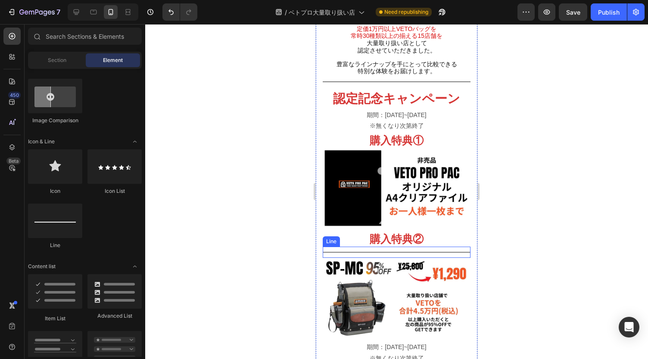
scroll to position [222, 0]
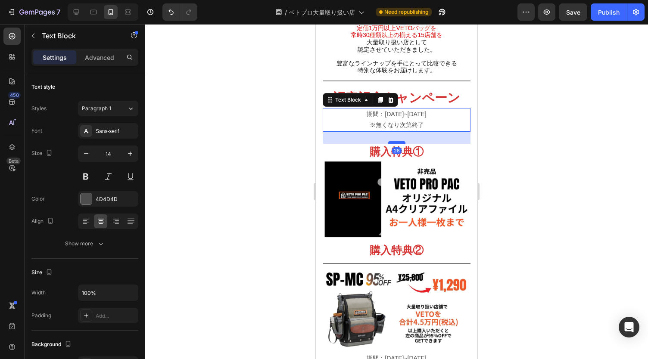
drag, startPoint x: 391, startPoint y: 125, endPoint x: 391, endPoint y: 137, distance: 12.1
click at [391, 132] on div "28" at bounding box center [397, 132] width 148 height 0
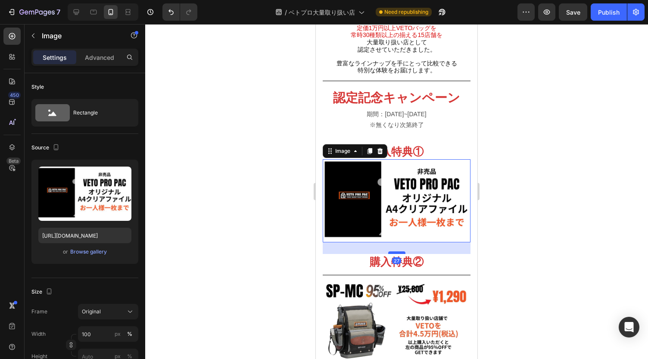
drag, startPoint x: 394, startPoint y: 234, endPoint x: 865, endPoint y: 261, distance: 471.5
click at [393, 252] on div at bounding box center [396, 253] width 17 height 3
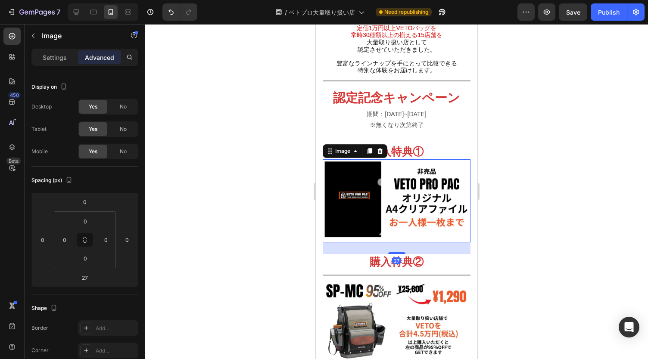
click at [550, 238] on div at bounding box center [396, 191] width 503 height 335
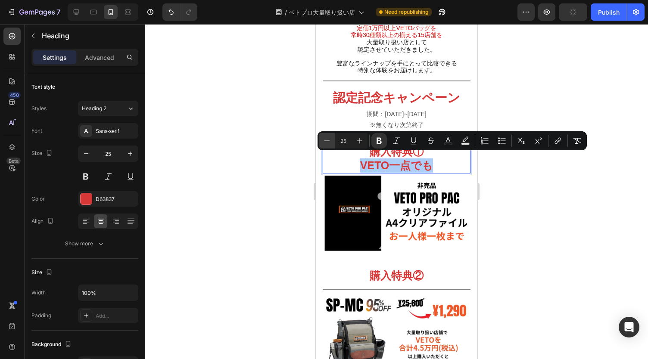
click at [326, 142] on icon "Editor contextual toolbar" at bounding box center [327, 141] width 9 height 9
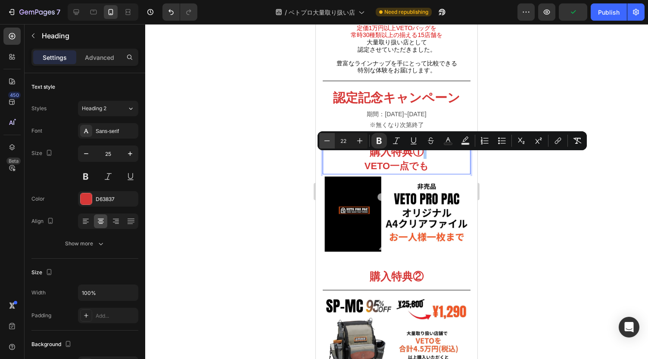
click at [326, 142] on icon "Editor contextual toolbar" at bounding box center [327, 141] width 9 height 9
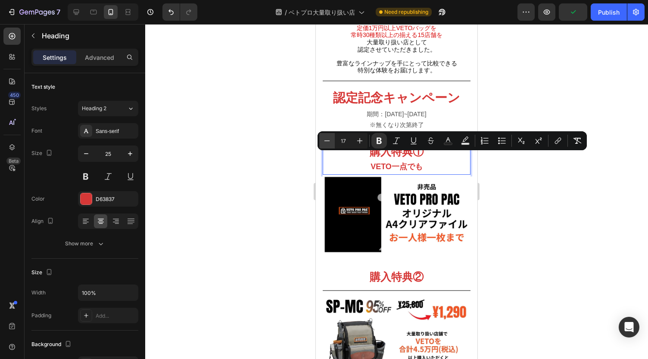
click at [326, 142] on icon "Editor contextual toolbar" at bounding box center [327, 141] width 9 height 9
type input "16"
click at [429, 170] on p "購入特典① VETO一点でも" at bounding box center [396, 160] width 146 height 30
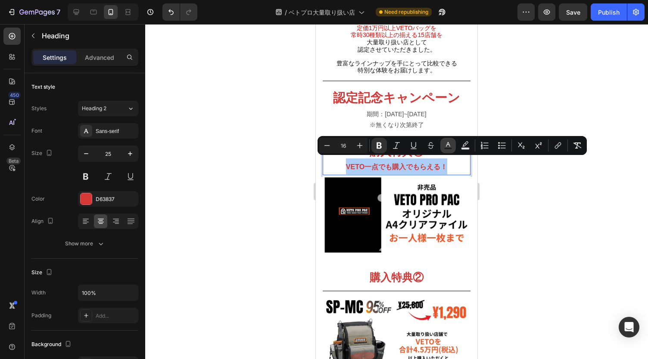
click at [449, 149] on rect "Editor contextual toolbar" at bounding box center [448, 149] width 8 height 2
type input "D63837"
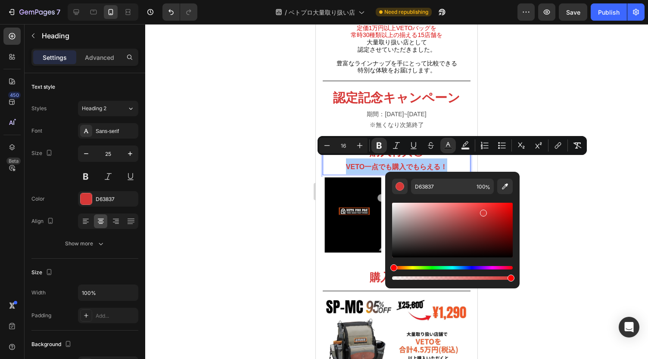
click at [567, 186] on div at bounding box center [396, 191] width 503 height 335
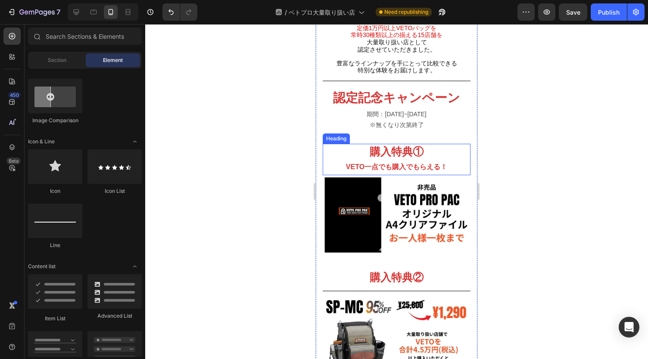
click at [413, 149] on strong "購入特典①" at bounding box center [397, 152] width 54 height 12
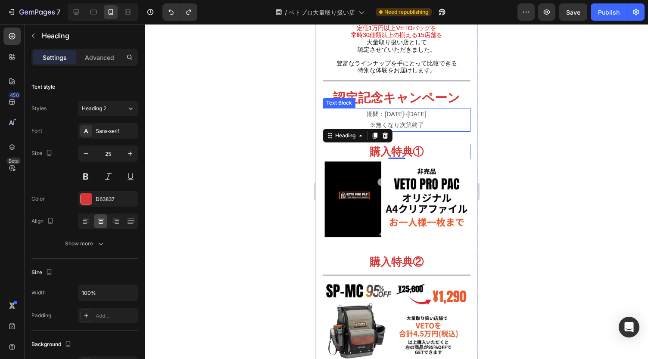
click at [409, 117] on p "期間：[DATE]~[DATE] ※無くなり次第終了" at bounding box center [396, 120] width 146 height 22
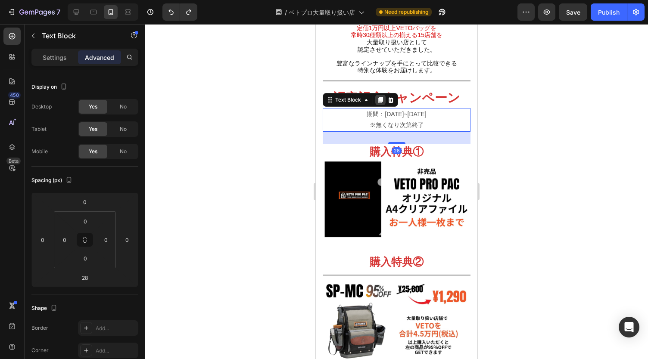
click at [379, 97] on icon at bounding box center [380, 100] width 5 height 6
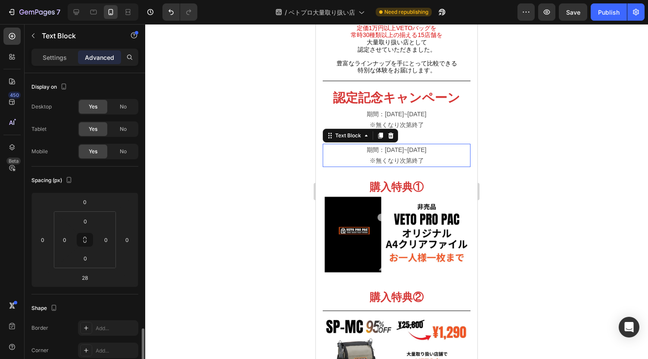
scroll to position [166, 0]
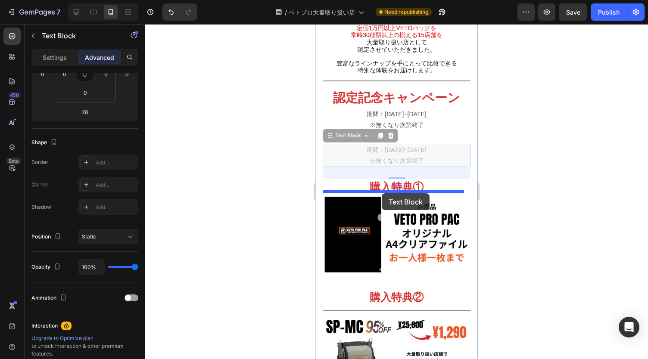
drag, startPoint x: 326, startPoint y: 132, endPoint x: 382, endPoint y: 193, distance: 82.3
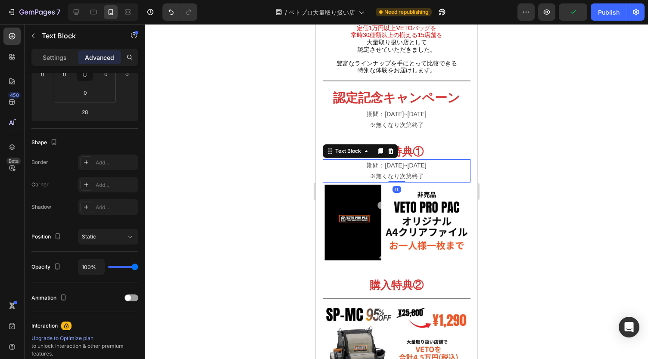
drag, startPoint x: 394, startPoint y: 190, endPoint x: 392, endPoint y: 176, distance: 13.9
click at [392, 176] on div "期間：[DATE]~[DATE] ※無くなり次第終了 Text Block 0" at bounding box center [397, 170] width 148 height 23
type input "0"
click at [403, 162] on p "期間：[DATE]~[DATE] ※無くなり次第終了" at bounding box center [396, 171] width 146 height 22
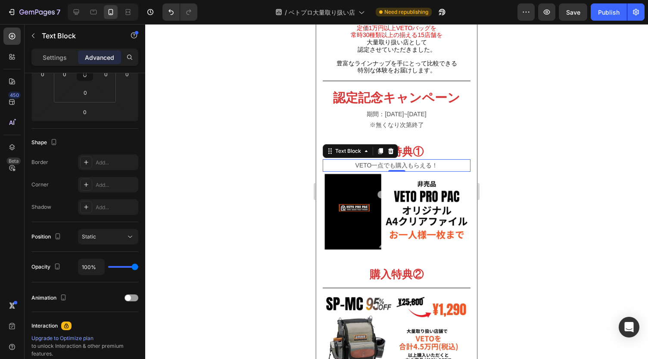
click at [525, 139] on div at bounding box center [396, 191] width 503 height 335
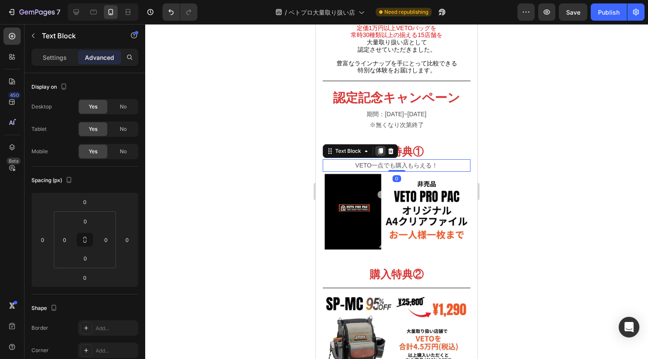
click at [380, 148] on icon at bounding box center [380, 151] width 5 height 6
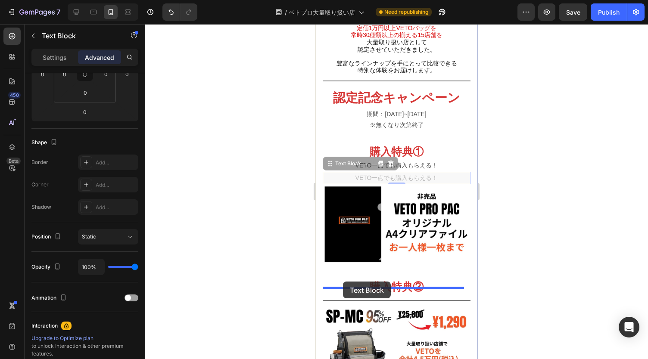
drag, startPoint x: 327, startPoint y: 158, endPoint x: 343, endPoint y: 282, distance: 124.6
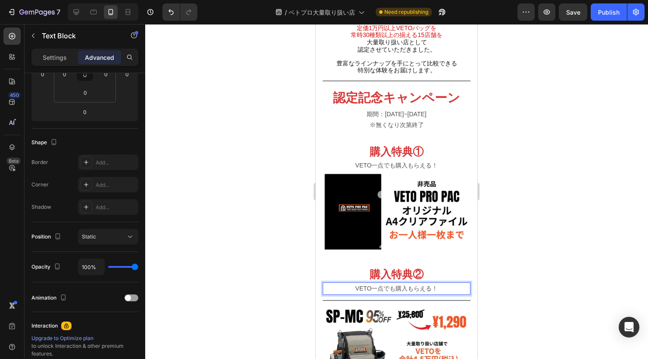
click at [417, 283] on p "VETO一点でも購入もらえる！" at bounding box center [396, 288] width 146 height 11
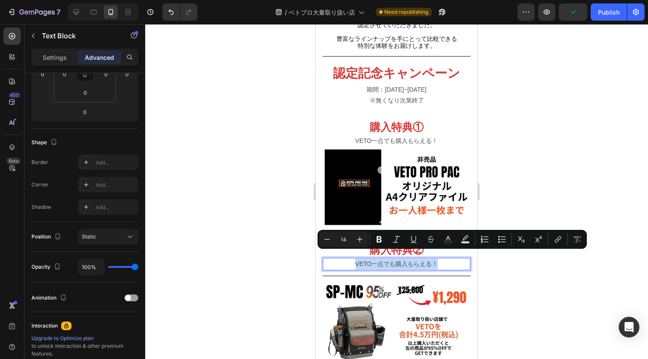
scroll to position [248, 0]
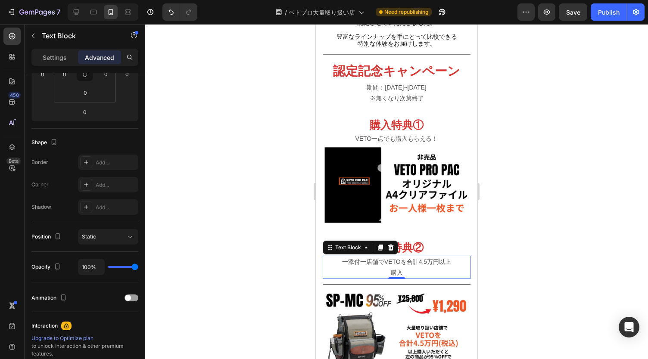
click at [524, 276] on div at bounding box center [396, 191] width 503 height 335
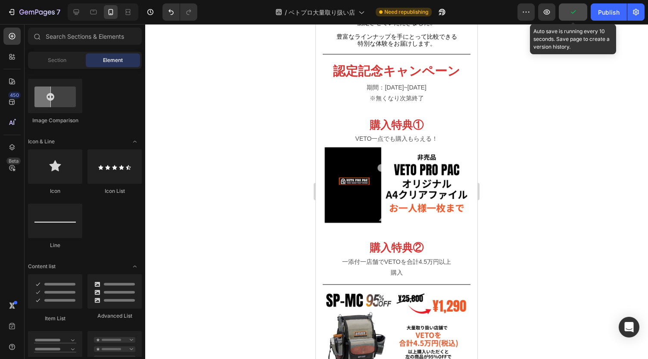
click at [575, 11] on icon "button" at bounding box center [573, 11] width 5 height 3
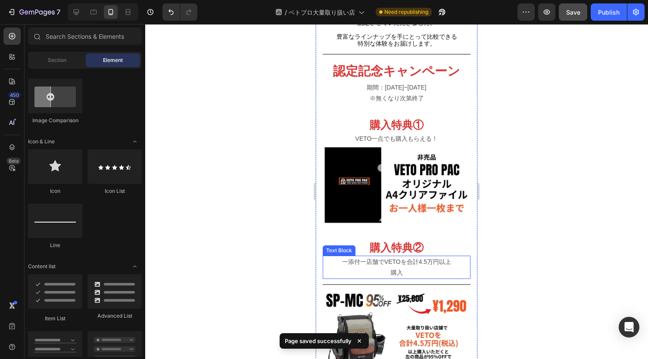
click at [367, 261] on p "一添付一店舗でVETOを合計4.5万円以上 購入" at bounding box center [396, 268] width 146 height 22
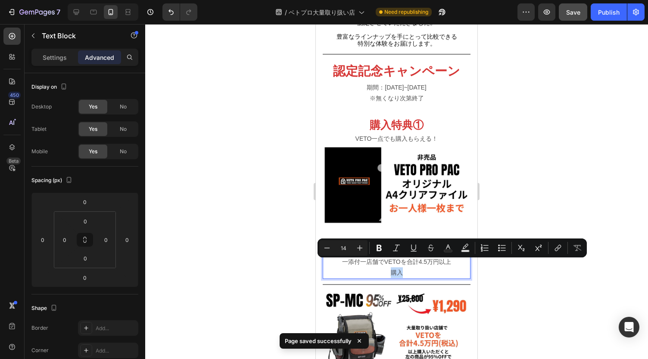
click at [368, 268] on p "一添付一店舗でVETOを合計4.5万円以上 購入" at bounding box center [396, 268] width 146 height 22
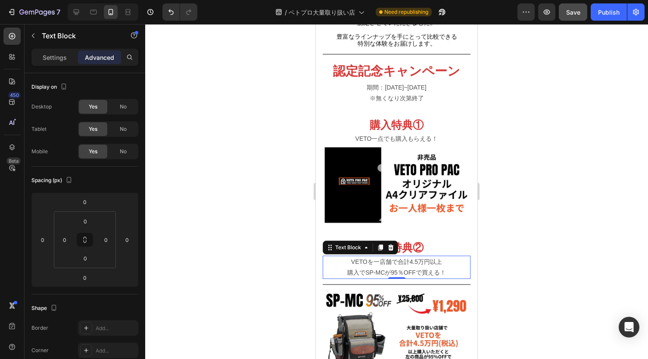
click at [536, 266] on div at bounding box center [396, 191] width 503 height 335
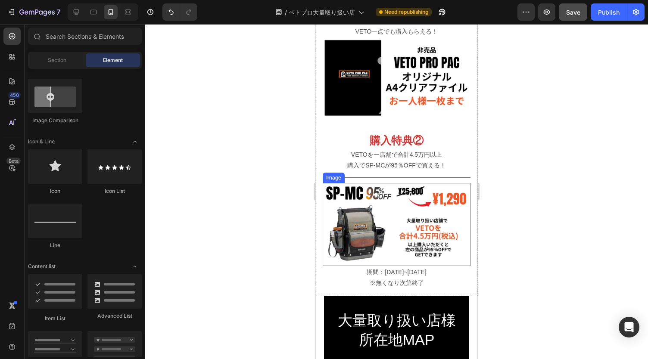
scroll to position [356, 0]
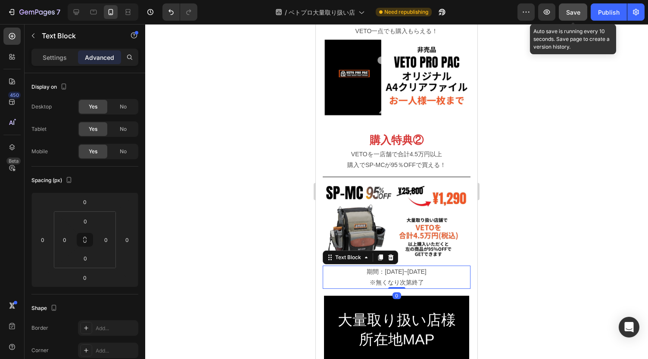
click at [579, 7] on button "Save" at bounding box center [573, 11] width 28 height 17
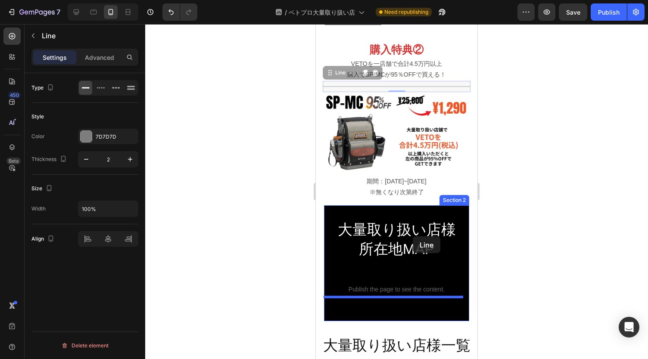
scroll to position [453, 0]
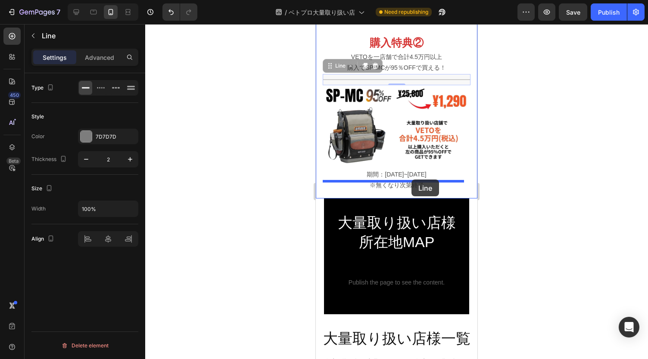
drag, startPoint x: 401, startPoint y: 253, endPoint x: 410, endPoint y: 180, distance: 74.2
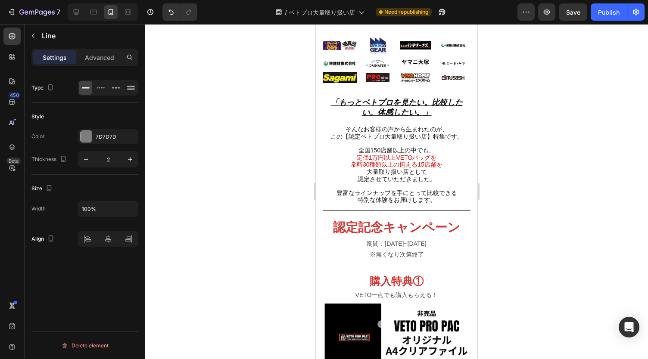
scroll to position [84, 0]
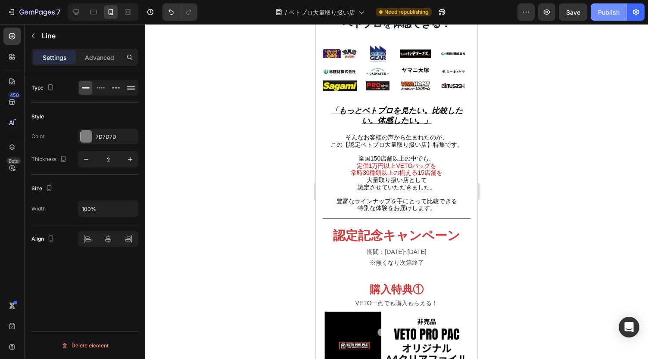
click at [616, 8] on div "Publish" at bounding box center [609, 12] width 22 height 9
click at [75, 8] on icon at bounding box center [76, 12] width 9 height 9
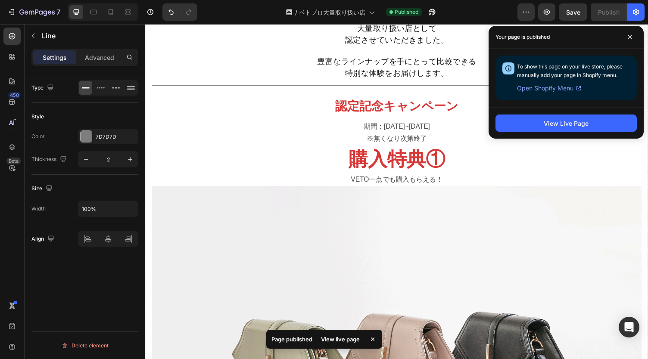
scroll to position [401, 0]
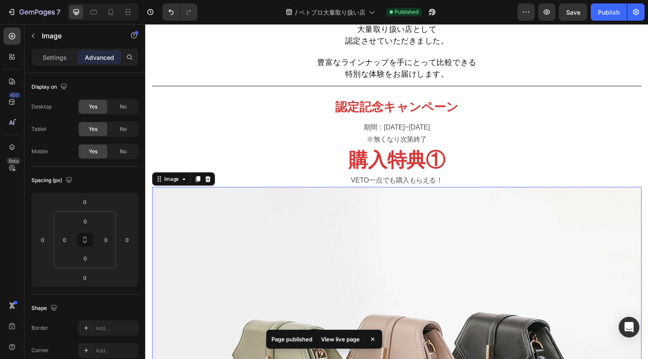
click at [54, 58] on p "Settings" at bounding box center [55, 57] width 24 height 9
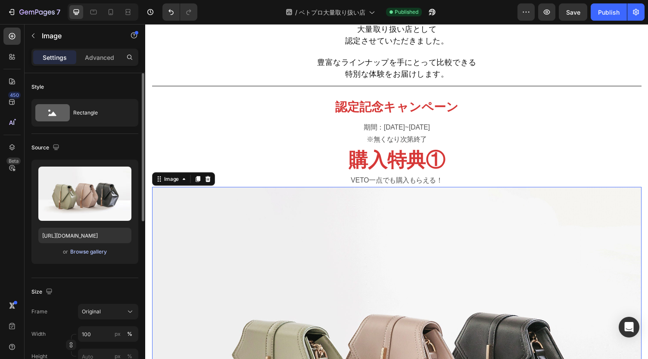
click at [87, 249] on div "Browse gallery" at bounding box center [88, 252] width 37 height 8
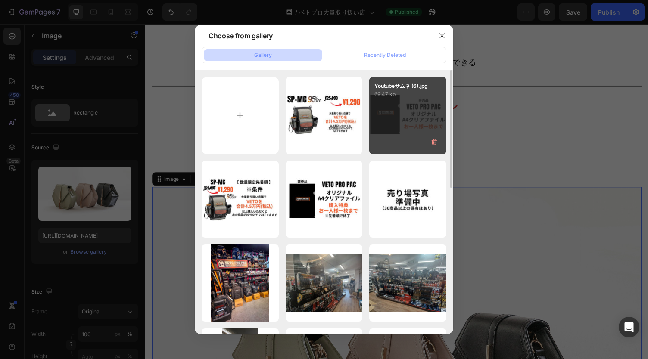
click at [396, 115] on div "Youtubeサムネ (6).jpg 69.47 kb" at bounding box center [407, 115] width 77 height 77
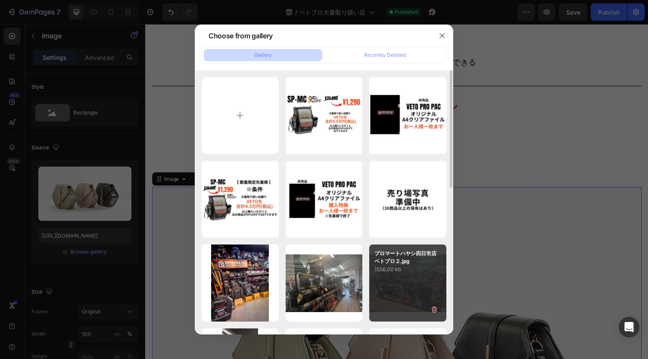
type input "[URL][DOMAIN_NAME]"
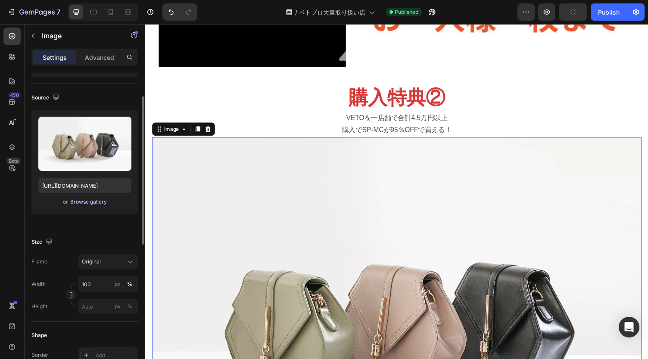
scroll to position [50, 0]
click at [90, 202] on div "Browse gallery" at bounding box center [88, 203] width 37 height 8
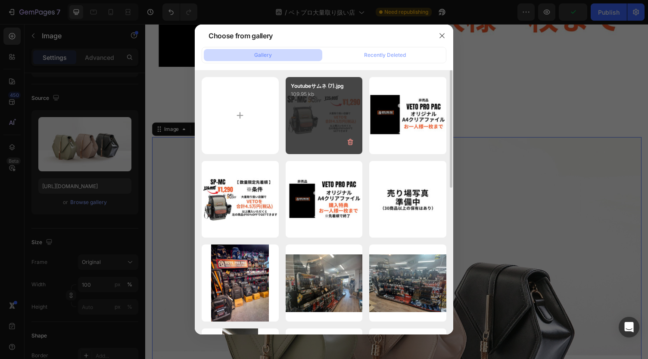
click at [318, 113] on div "Youtubeサムネ (7).jpg 109.95 kb" at bounding box center [324, 115] width 77 height 77
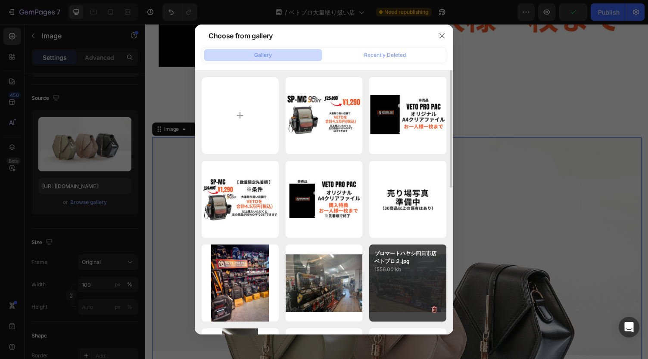
type input "[URL][DOMAIN_NAME]"
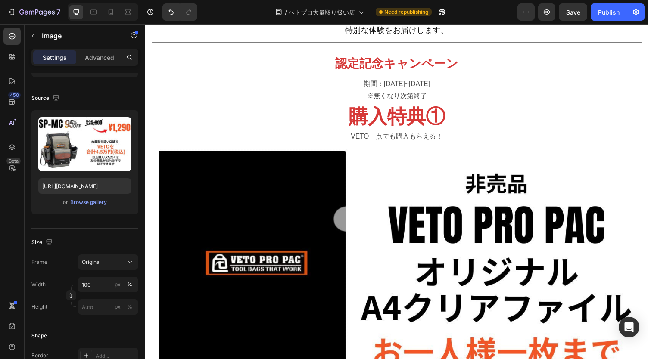
scroll to position [391, 0]
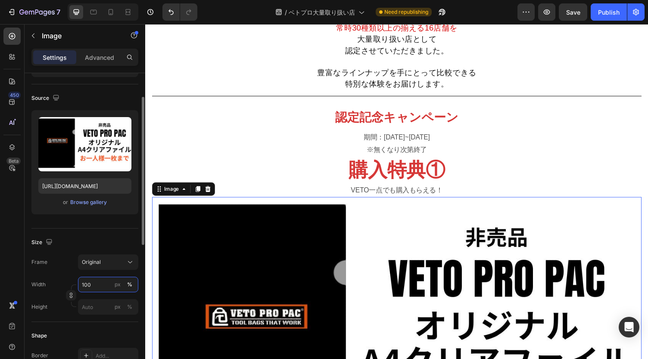
click at [101, 285] on input "100" at bounding box center [108, 285] width 60 height 16
type input "８"
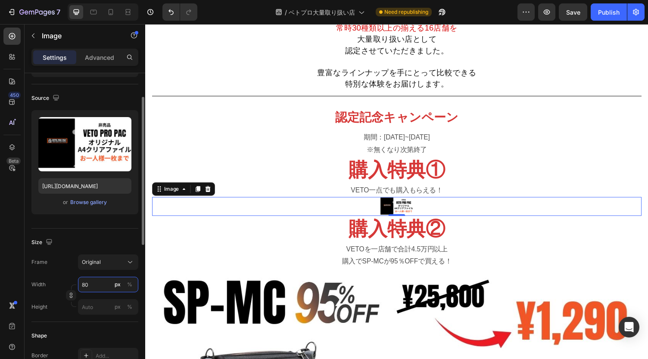
type input "80"
click at [134, 289] on div "px %" at bounding box center [123, 285] width 22 height 16
click at [134, 289] on input "80" at bounding box center [108, 285] width 60 height 16
click at [129, 282] on div "%" at bounding box center [129, 285] width 5 height 8
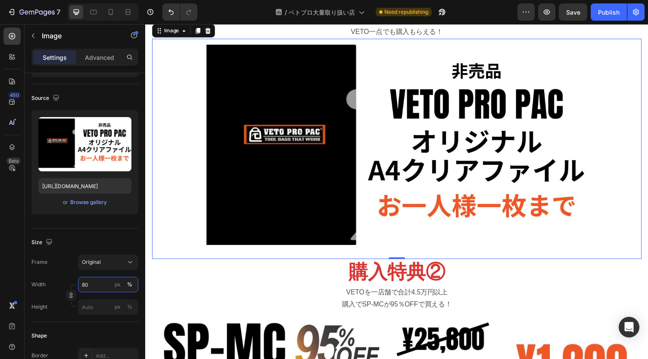
scroll to position [649, 0]
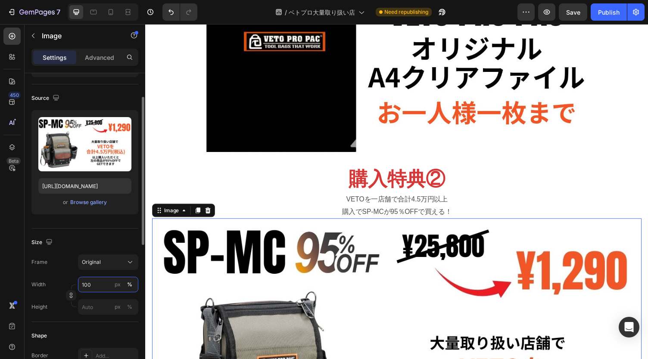
click at [96, 286] on input "100" at bounding box center [108, 285] width 60 height 16
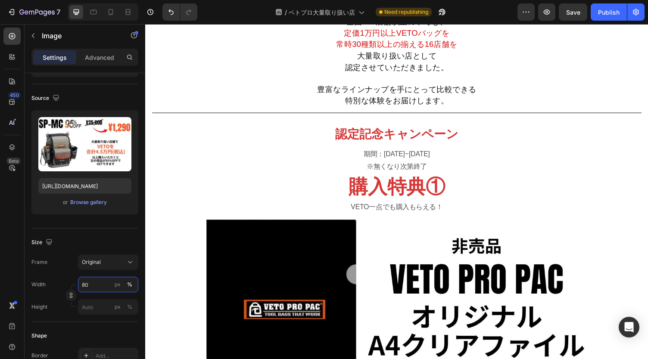
scroll to position [372, 0]
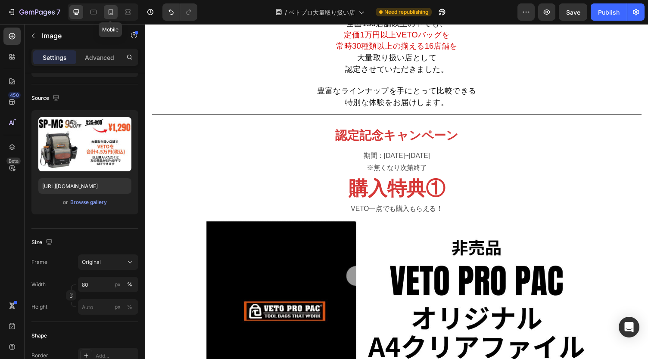
click at [114, 12] on icon at bounding box center [110, 12] width 9 height 9
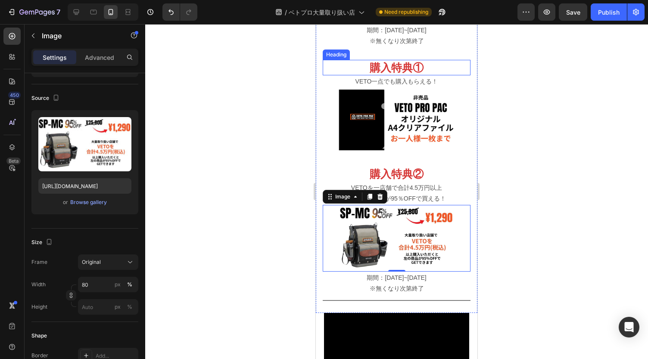
scroll to position [227, 0]
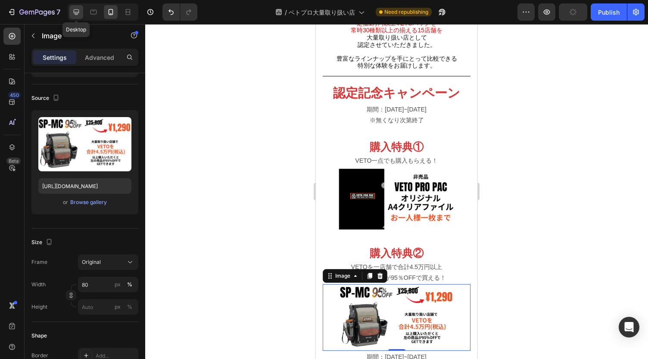
click at [78, 9] on icon at bounding box center [77, 12] width 6 height 6
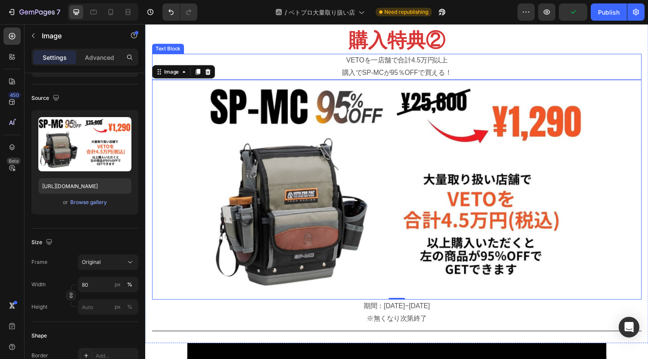
scroll to position [817, 0]
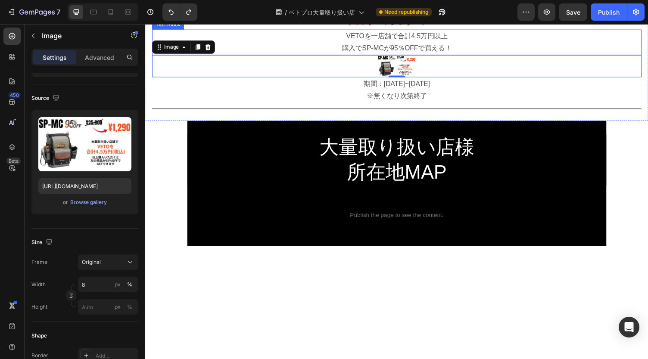
type input "100"
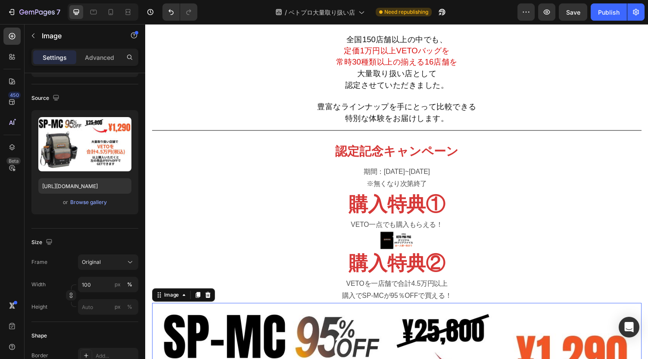
scroll to position [326, 0]
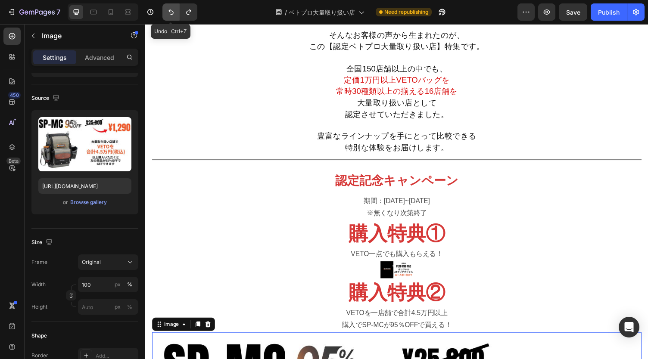
click at [171, 6] on button "Undo/Redo" at bounding box center [170, 11] width 17 height 17
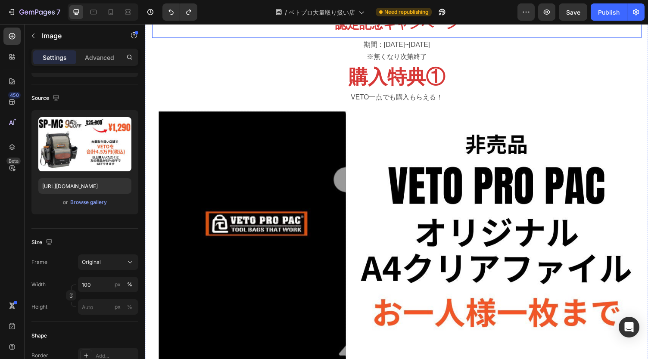
scroll to position [488, 0]
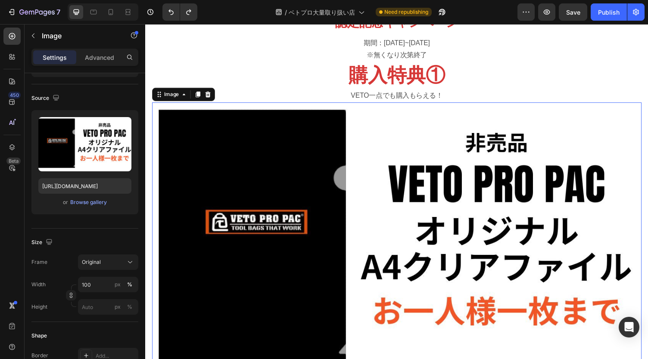
click at [428, 196] on img at bounding box center [403, 246] width 503 height 283
click at [200, 99] on icon at bounding box center [199, 97] width 5 height 6
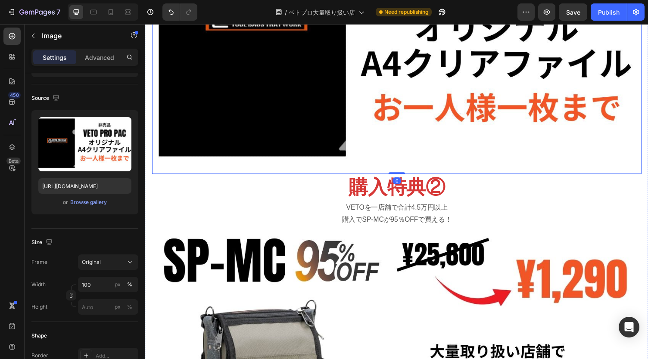
scroll to position [1059, 0]
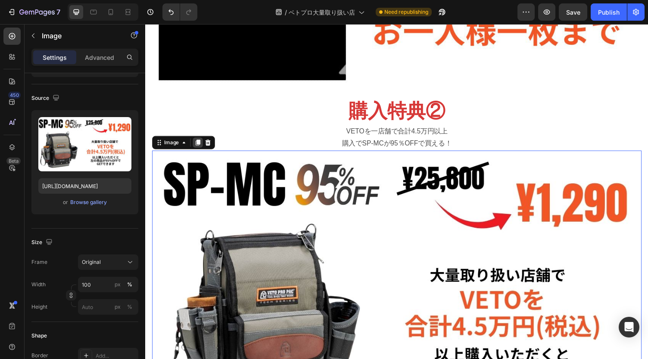
click at [198, 143] on icon at bounding box center [199, 146] width 5 height 6
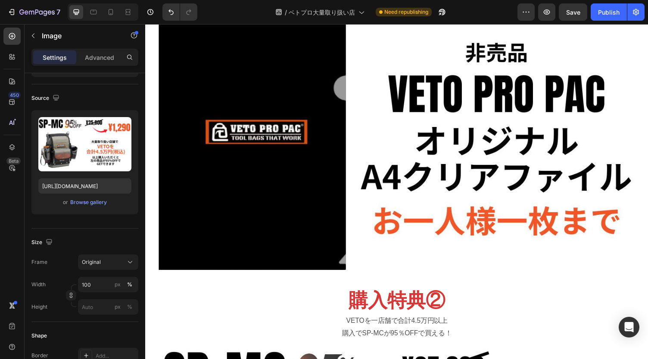
scroll to position [820, 0]
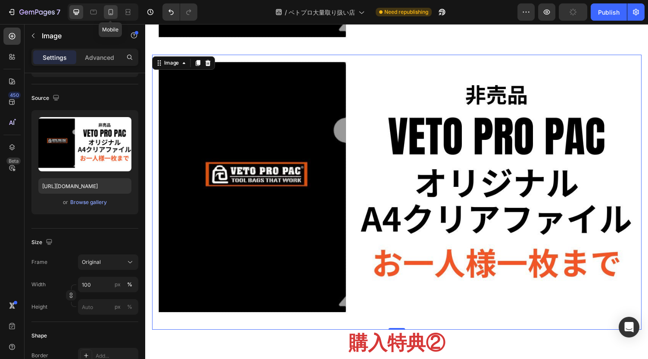
click at [109, 12] on icon at bounding box center [110, 12] width 9 height 9
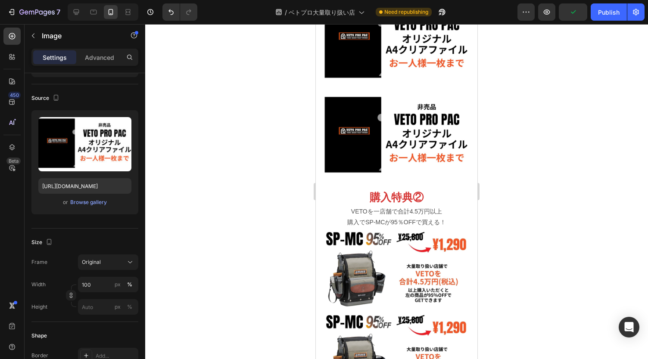
scroll to position [304, 0]
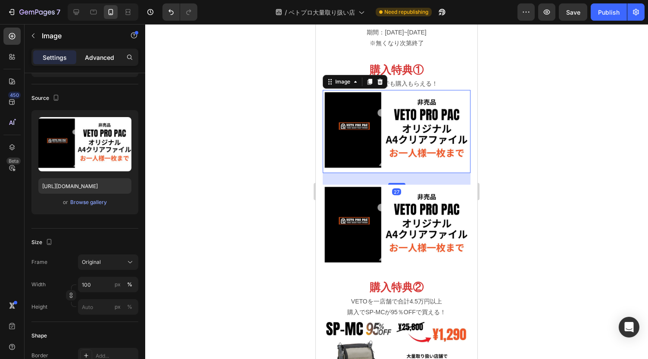
click at [99, 61] on p "Advanced" at bounding box center [99, 57] width 29 height 9
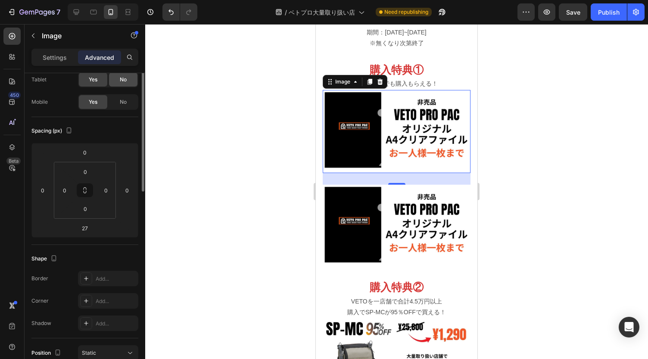
scroll to position [0, 0]
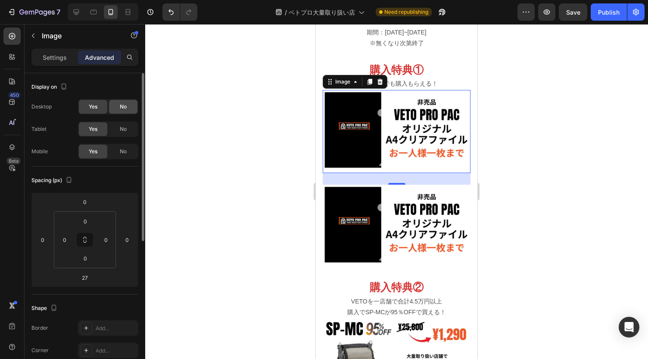
click at [124, 106] on span "No" at bounding box center [123, 107] width 7 height 8
click at [122, 127] on span "No" at bounding box center [123, 129] width 7 height 8
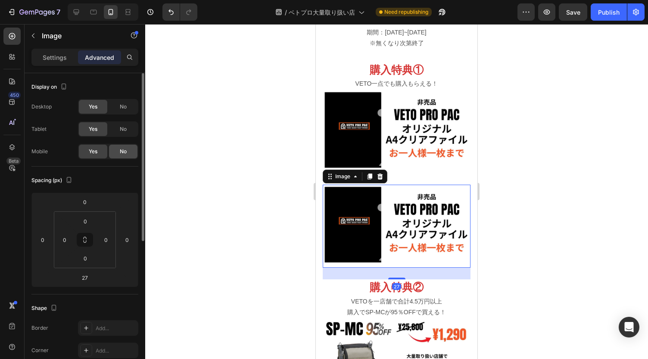
click at [124, 150] on span "No" at bounding box center [123, 152] width 7 height 8
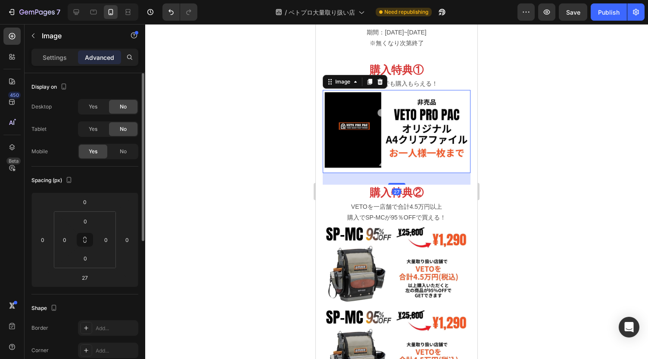
click at [429, 107] on img at bounding box center [397, 131] width 148 height 83
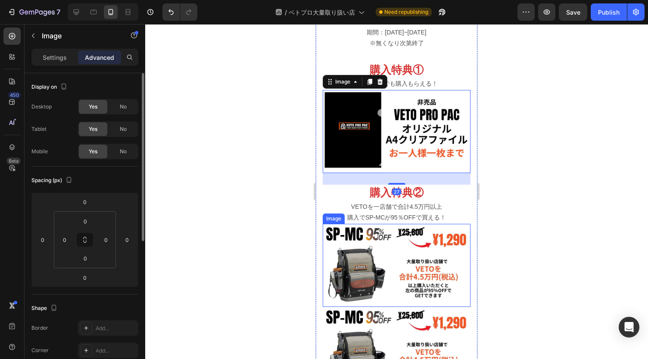
click at [413, 236] on img at bounding box center [397, 265] width 148 height 83
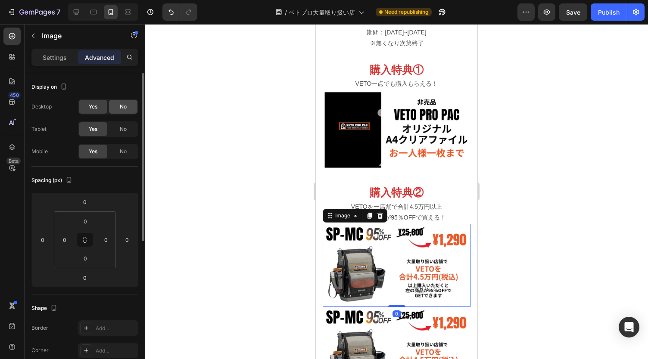
click at [127, 108] on div "No" at bounding box center [123, 107] width 28 height 14
click at [127, 127] on div "No" at bounding box center [123, 129] width 28 height 14
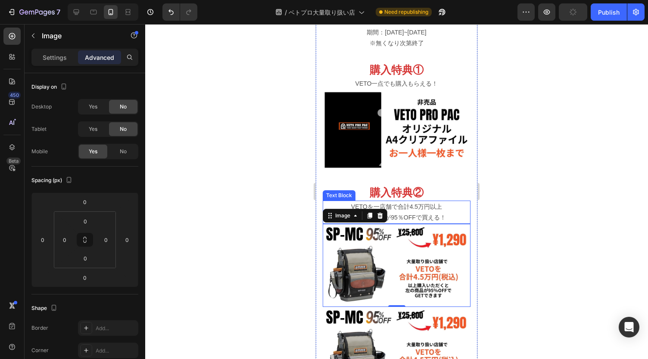
scroll to position [433, 0]
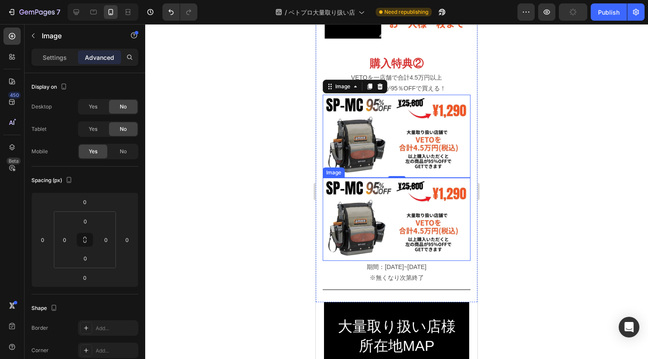
click at [410, 215] on img at bounding box center [397, 219] width 148 height 83
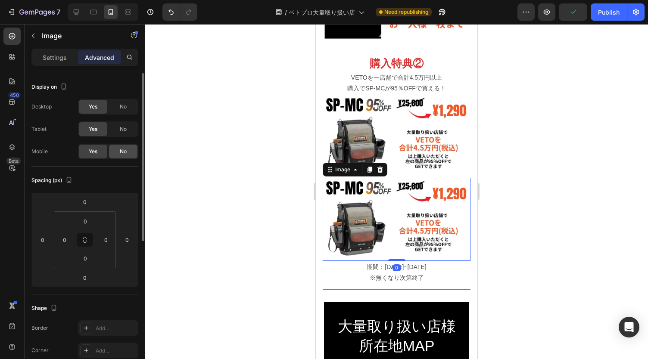
click at [126, 154] on span "No" at bounding box center [123, 152] width 7 height 8
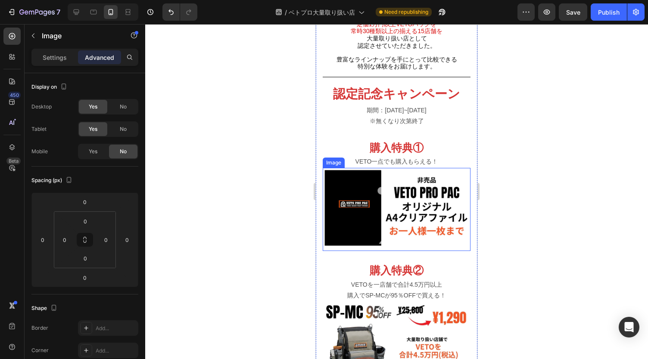
scroll to position [225, 0]
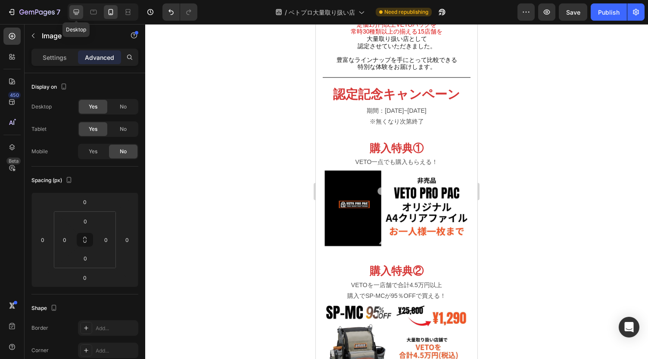
click at [76, 17] on div at bounding box center [76, 12] width 14 height 14
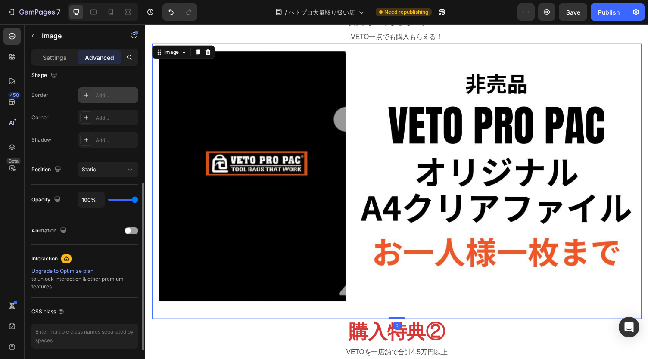
scroll to position [248, 0]
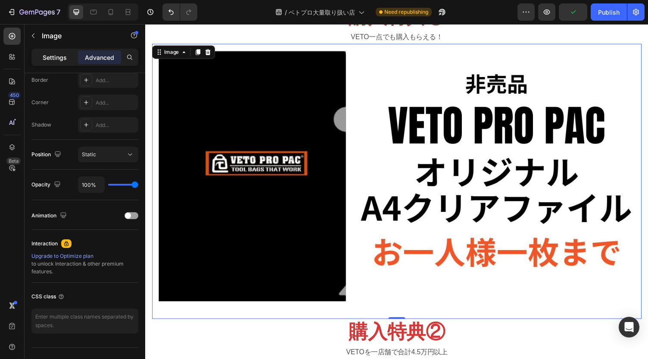
click at [54, 61] on p "Settings" at bounding box center [55, 57] width 24 height 9
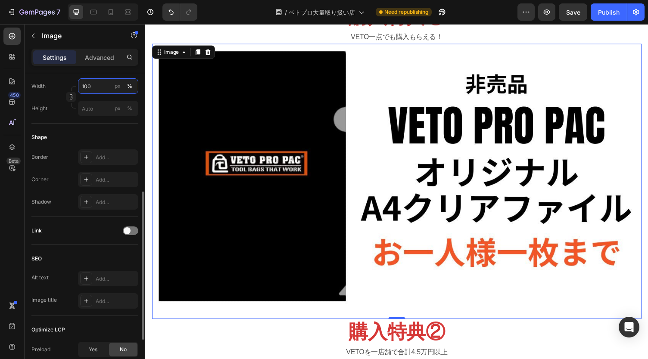
click at [96, 86] on input "100" at bounding box center [108, 86] width 60 height 16
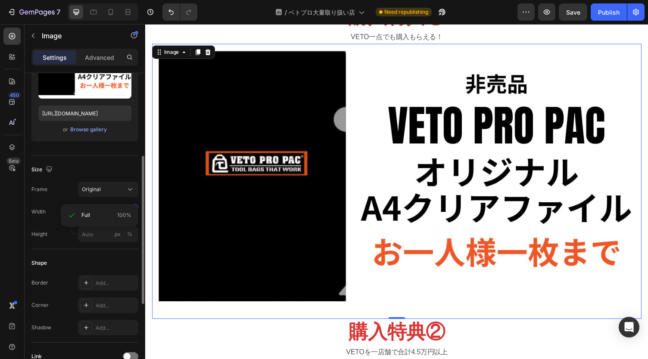
scroll to position [123, 0]
type input "60"
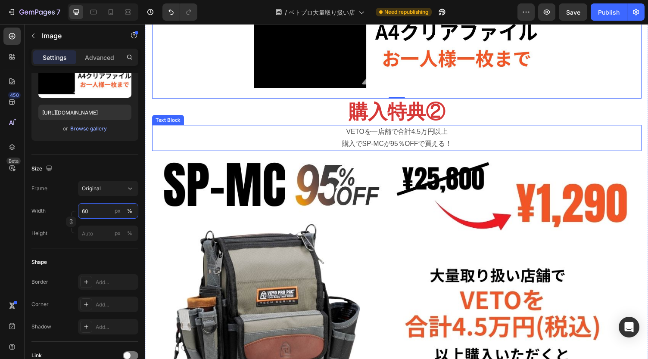
scroll to position [664, 0]
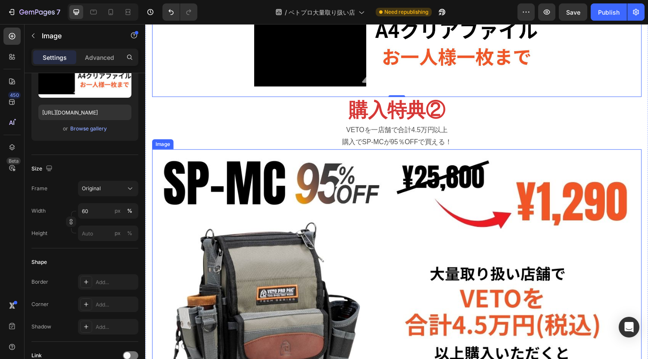
click at [426, 263] on img at bounding box center [403, 294] width 503 height 283
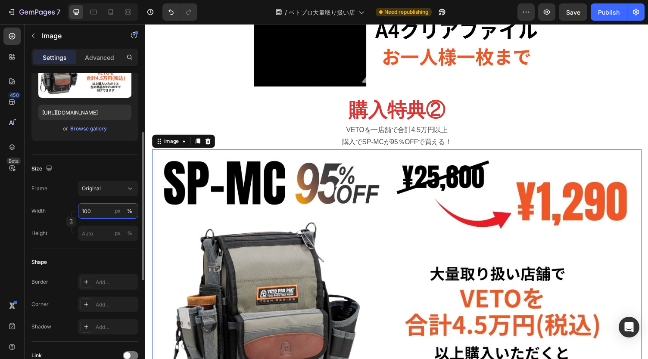
click at [99, 208] on input "100" at bounding box center [108, 211] width 60 height 16
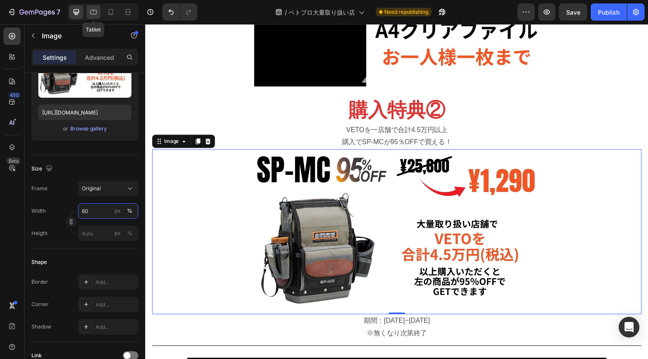
type input "60"
click at [93, 13] on icon at bounding box center [93, 12] width 9 height 9
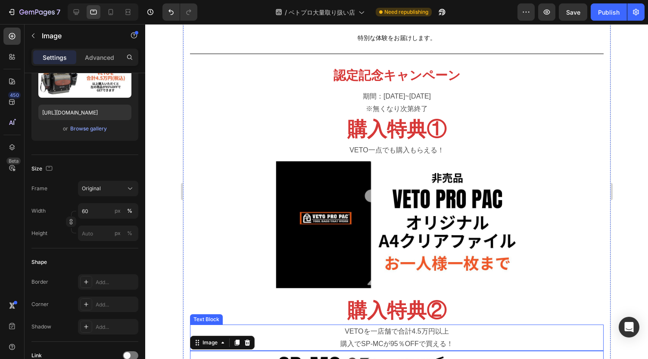
scroll to position [544, 0]
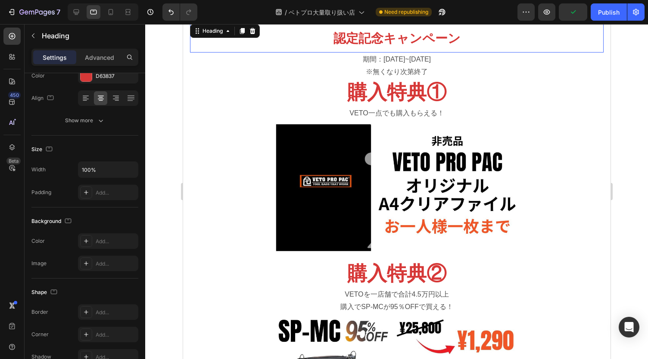
click at [419, 40] on strong "認定記念キャンペーン" at bounding box center [396, 38] width 127 height 14
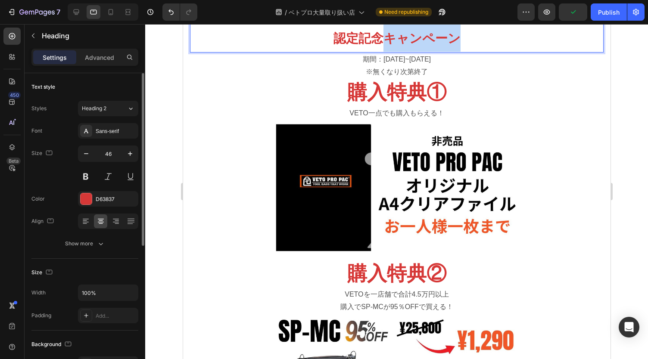
click at [419, 40] on strong "認定記念キャンペーン" at bounding box center [396, 38] width 127 height 14
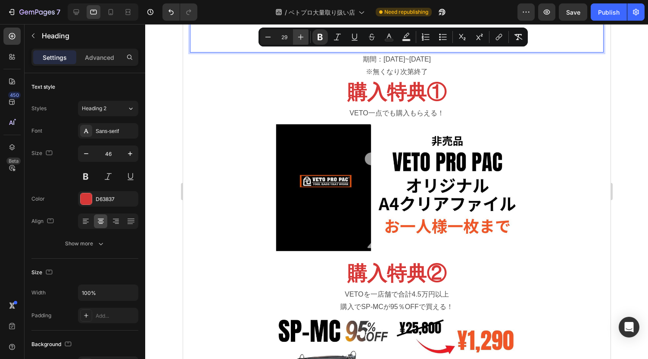
click at [303, 37] on icon "Editor contextual toolbar" at bounding box center [300, 37] width 9 height 9
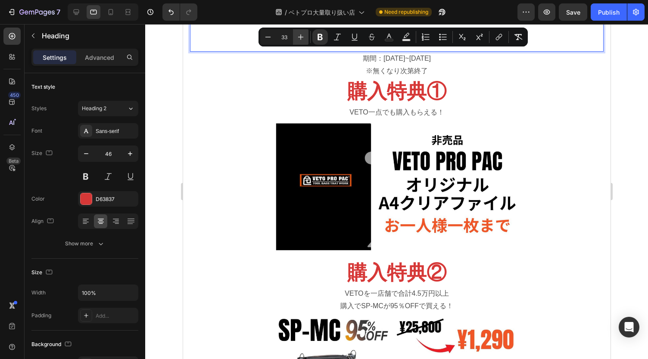
click at [303, 37] on icon "Editor contextual toolbar" at bounding box center [300, 37] width 9 height 9
type input "35"
click at [114, 13] on icon at bounding box center [110, 12] width 9 height 9
type input "34"
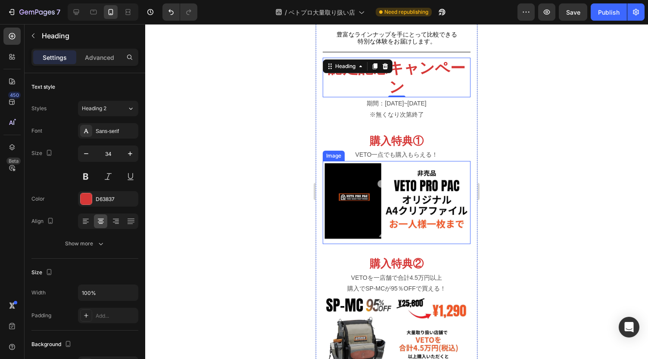
scroll to position [123, 0]
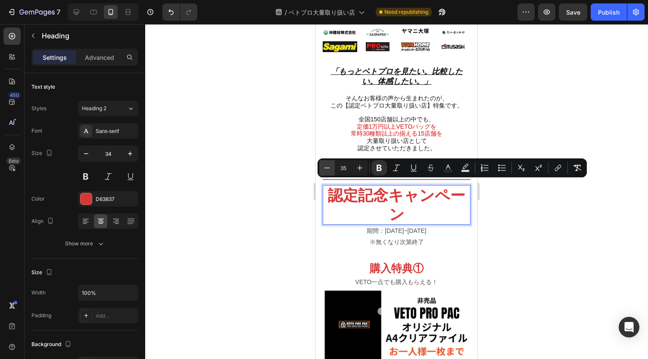
click at [326, 165] on icon "Editor contextual toolbar" at bounding box center [327, 168] width 9 height 9
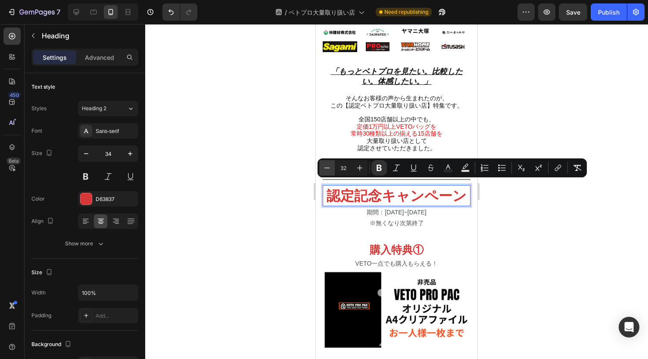
click at [326, 165] on icon "Editor contextual toolbar" at bounding box center [327, 168] width 9 height 9
click at [356, 167] on icon "Editor contextual toolbar" at bounding box center [359, 168] width 9 height 9
type input "31"
click at [79, 16] on icon at bounding box center [76, 12] width 9 height 9
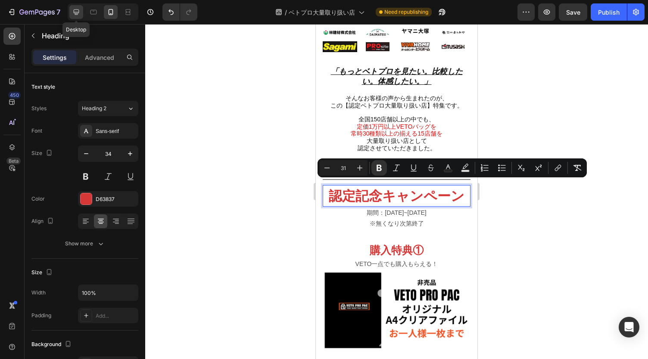
type input "46"
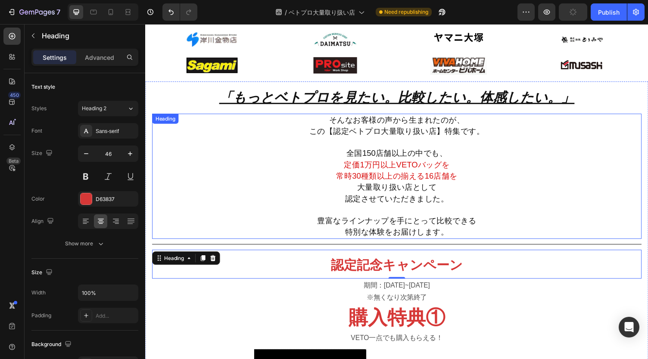
scroll to position [441, 0]
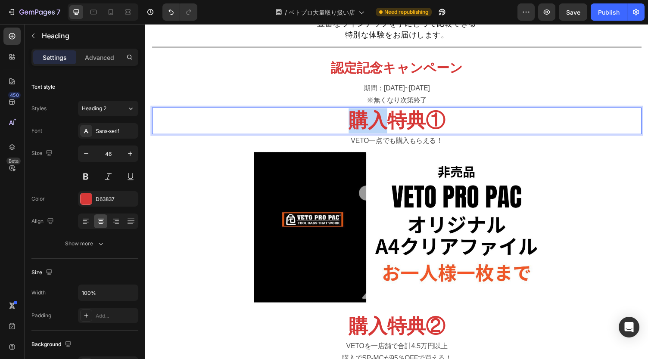
click at [362, 116] on strong "購入特典①" at bounding box center [403, 123] width 99 height 22
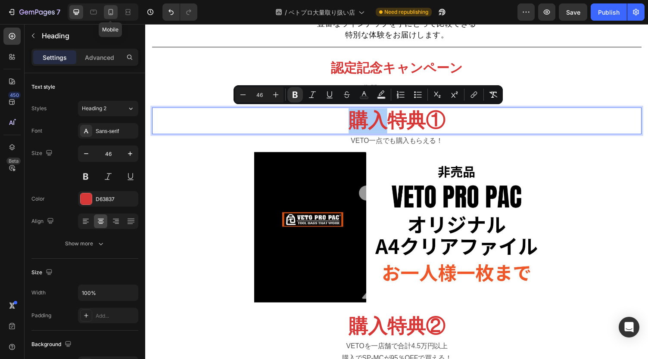
click at [112, 11] on icon at bounding box center [110, 12] width 9 height 9
type input "25"
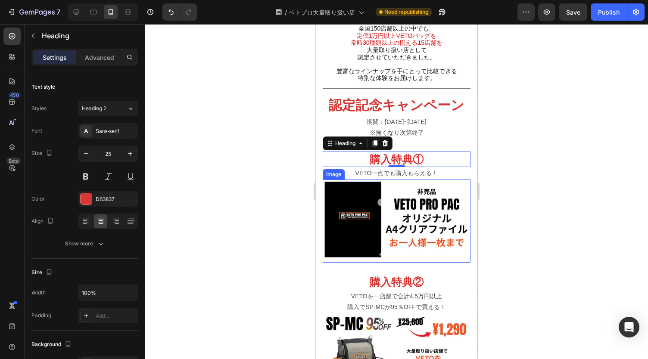
scroll to position [213, 0]
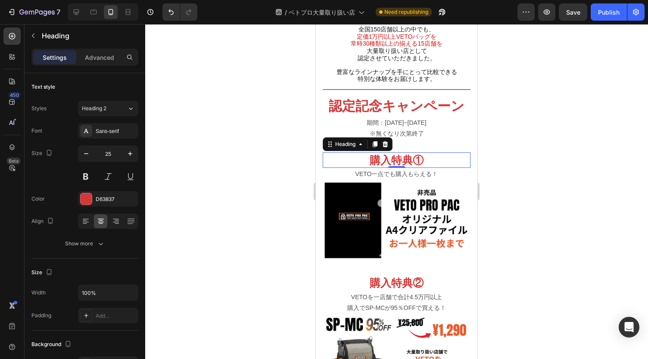
click at [519, 167] on div at bounding box center [396, 191] width 503 height 335
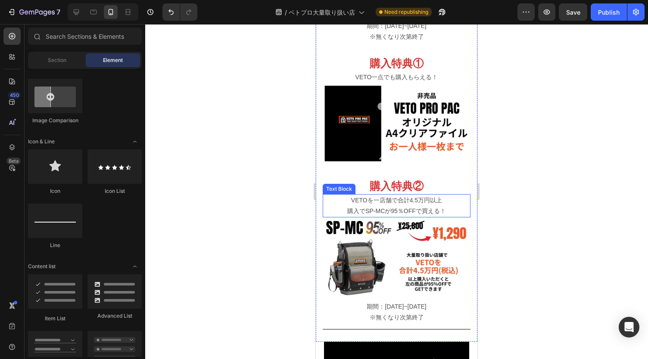
scroll to position [311, 0]
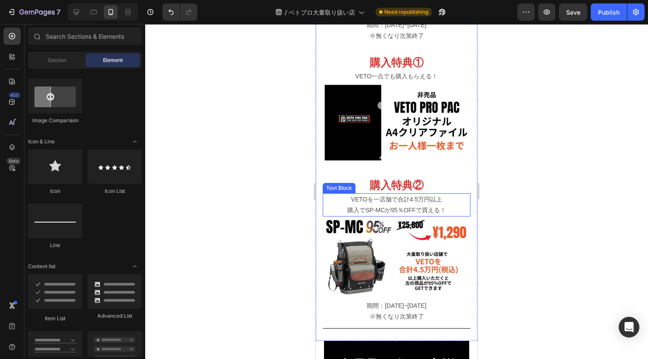
click at [418, 194] on p "VETOを一店舗で合計4.5万円以上 購入でSP-MCが95％OFFで買える！" at bounding box center [396, 205] width 146 height 22
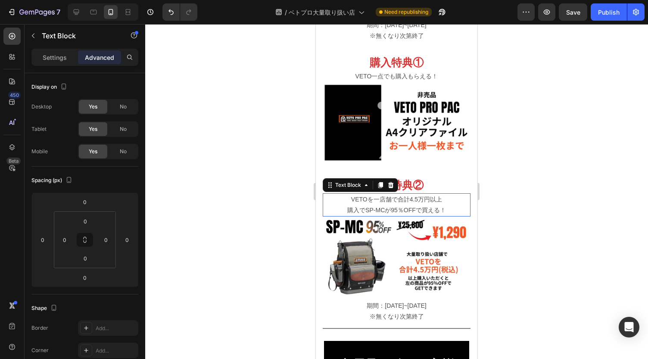
click at [418, 194] on p "VETOを一店舗で合計4.5万円以上 購入でSP-MCが95％OFFで買える！" at bounding box center [396, 205] width 146 height 22
click at [556, 206] on div at bounding box center [396, 191] width 503 height 335
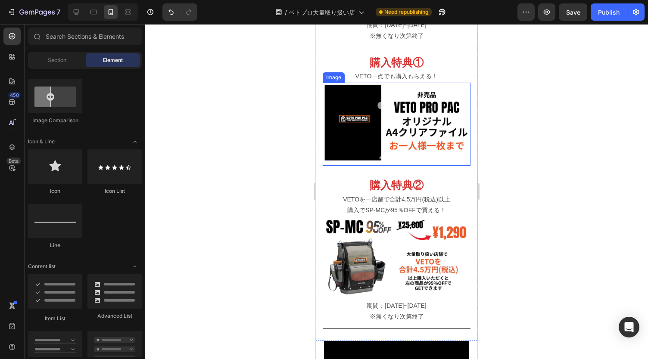
scroll to position [167, 0]
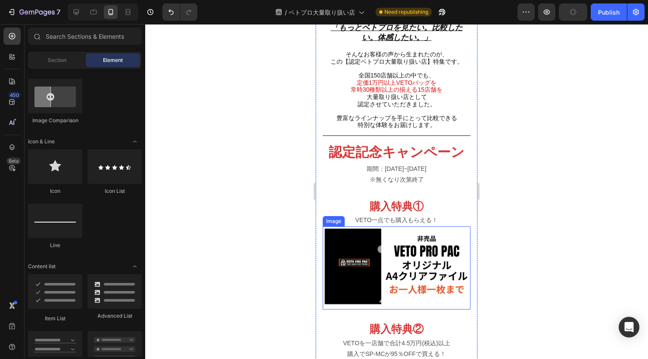
click at [432, 152] on strong "認定記念キャンペーン" at bounding box center [397, 152] width 136 height 15
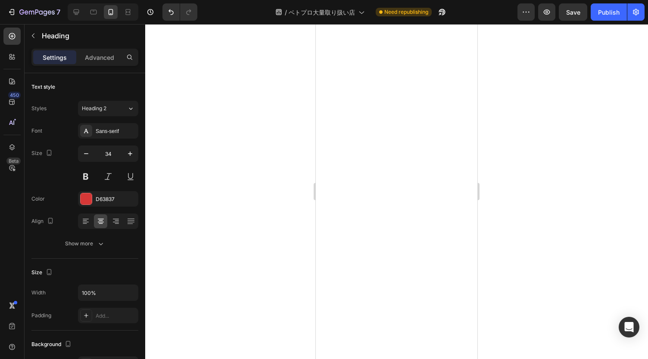
scroll to position [4392, 0]
click at [608, 4] on button "Publish" at bounding box center [608, 11] width 36 height 17
click at [431, 13] on icon "button" at bounding box center [430, 14] width 2 height 2
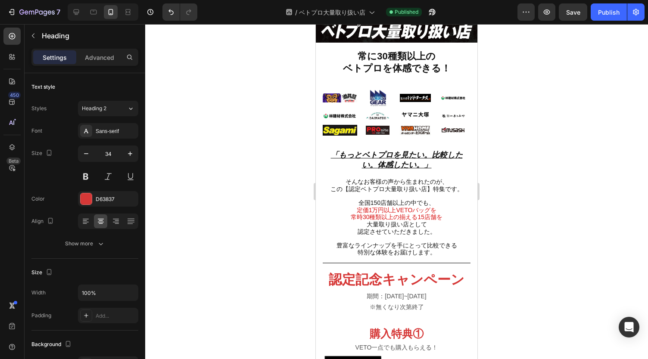
scroll to position [42, 0]
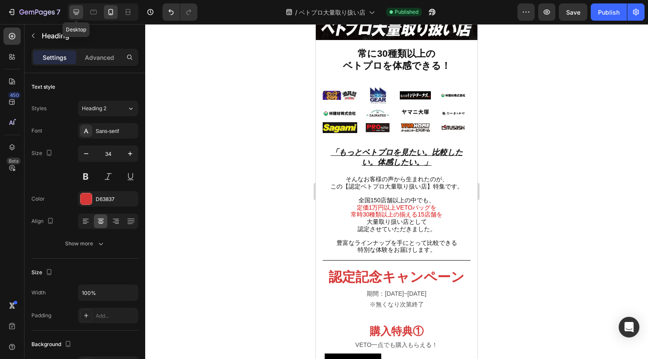
click at [75, 16] on icon at bounding box center [76, 12] width 9 height 9
type input "46"
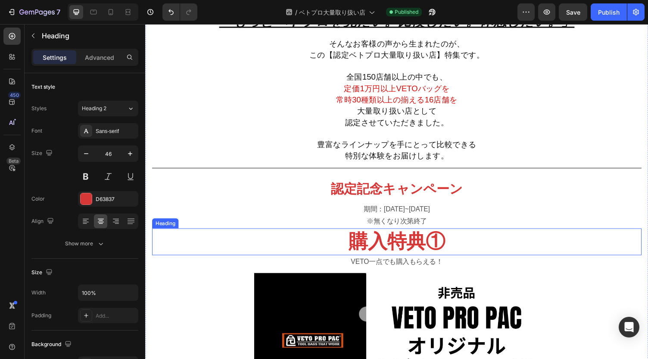
scroll to position [317, 0]
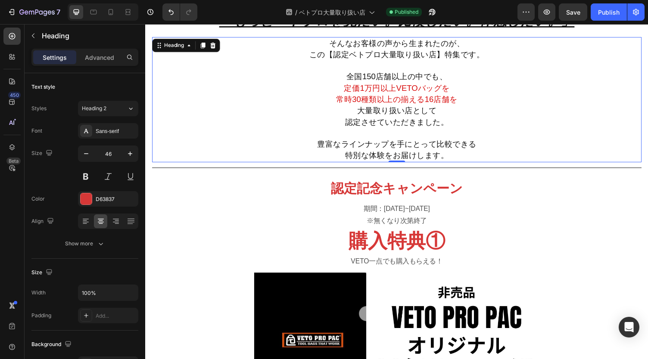
click at [435, 109] on span "大量取り扱い店として" at bounding box center [404, 113] width 82 height 9
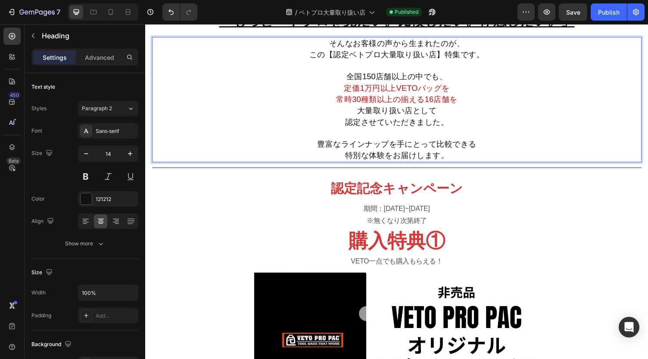
click at [438, 99] on span "常時30種類以上の揃える16店舗を" at bounding box center [403, 101] width 124 height 9
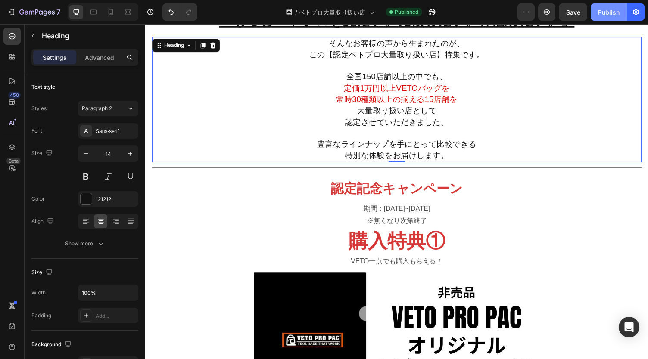
click at [616, 5] on button "Publish" at bounding box center [608, 11] width 36 height 17
